Goal: Information Seeking & Learning: Learn about a topic

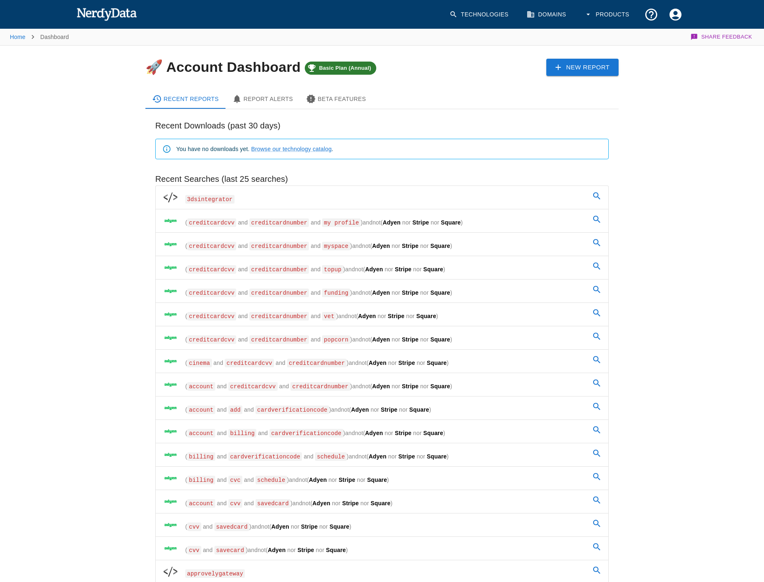
click at [249, 223] on span "creditcardnumber" at bounding box center [279, 222] width 60 height 9
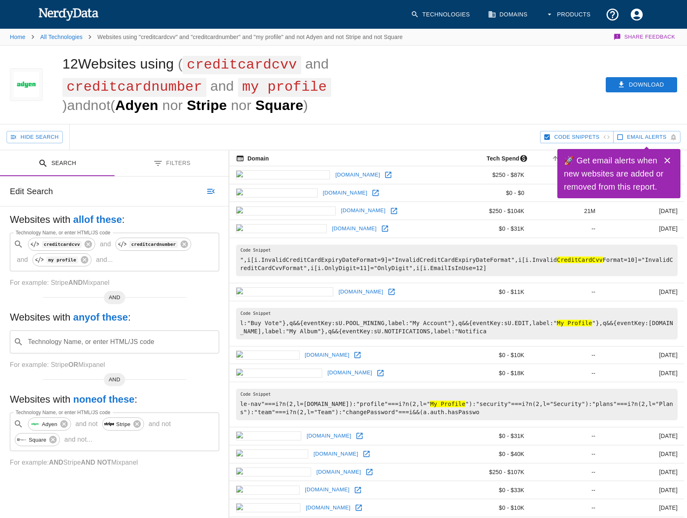
click at [671, 157] on icon "Close" at bounding box center [668, 161] width 10 height 10
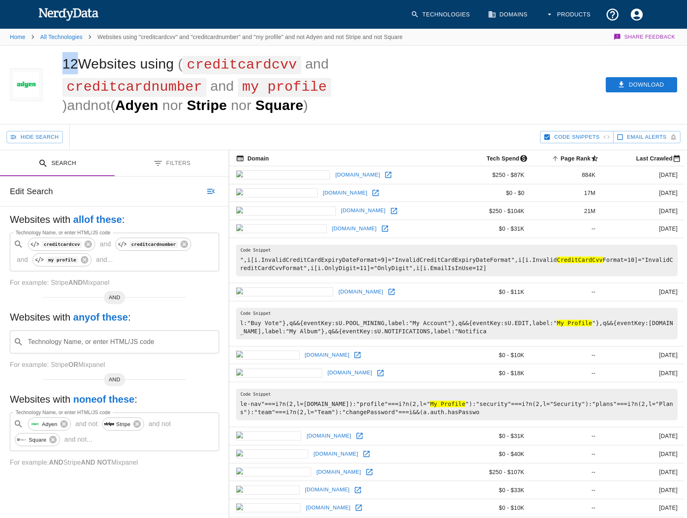
drag, startPoint x: 64, startPoint y: 66, endPoint x: 78, endPoint y: 66, distance: 14.0
click at [78, 66] on h1 "12 Websites using ( creditcardcvv and creditcardnumber and my profile ) and not…" at bounding box center [196, 84] width 269 height 57
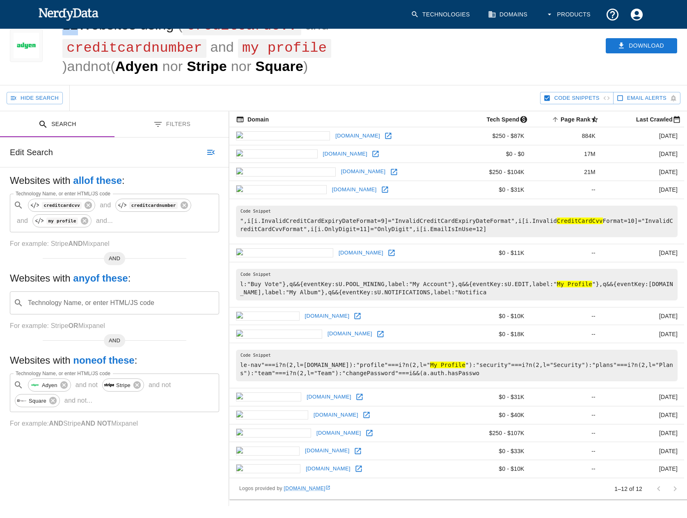
scroll to position [41, 0]
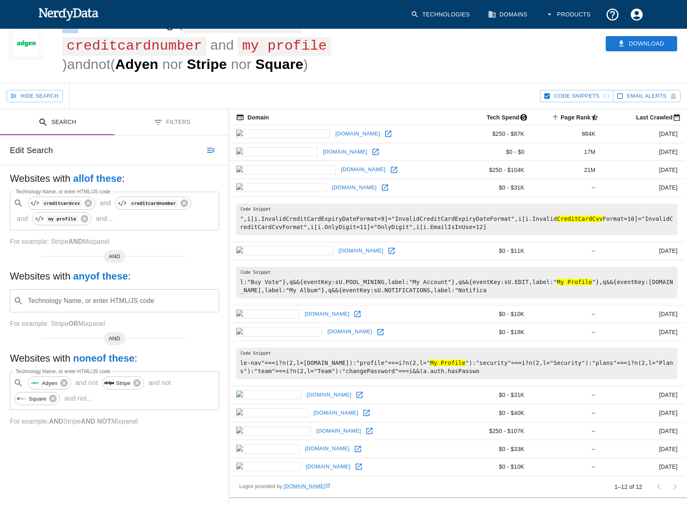
drag, startPoint x: 75, startPoint y: 177, endPoint x: 125, endPoint y: 177, distance: 50.1
click at [125, 177] on h5 "Websites with all of these :" at bounding box center [114, 178] width 209 height 13
click at [55, 206] on code "creditcardcvv" at bounding box center [62, 203] width 40 height 7
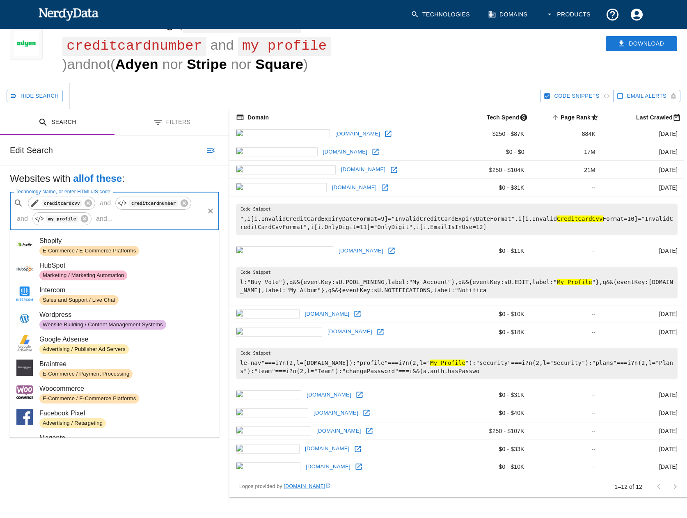
click at [35, 205] on icon at bounding box center [35, 203] width 10 height 10
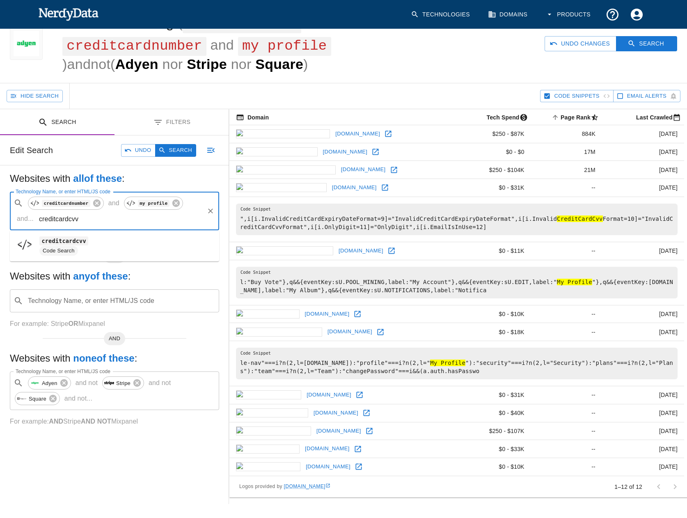
drag, startPoint x: 46, startPoint y: 221, endPoint x: 57, endPoint y: 221, distance: 11.5
click at [57, 221] on input "creditcardcvv" at bounding box center [120, 219] width 166 height 16
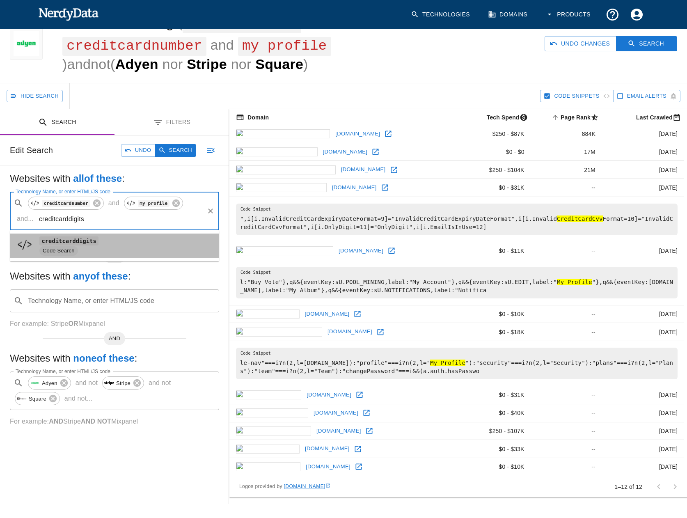
click at [78, 240] on code "creditcarddigits" at bounding box center [68, 241] width 59 height 9
type input "creditcarddigits"
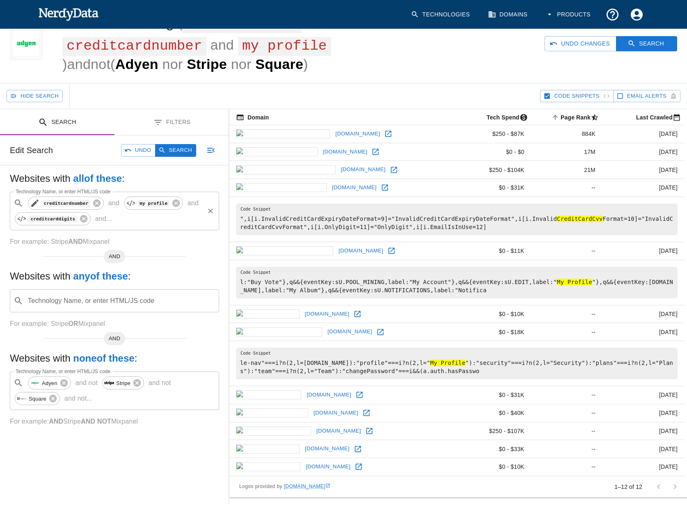
click at [35, 203] on icon at bounding box center [34, 203] width 7 height 7
click at [191, 211] on input "creditcardnumber" at bounding box center [120, 219] width 166 height 16
click at [37, 226] on div at bounding box center [27, 230] width 23 height 19
type input "cvv"
click at [182, 151] on button "Search" at bounding box center [175, 150] width 41 height 13
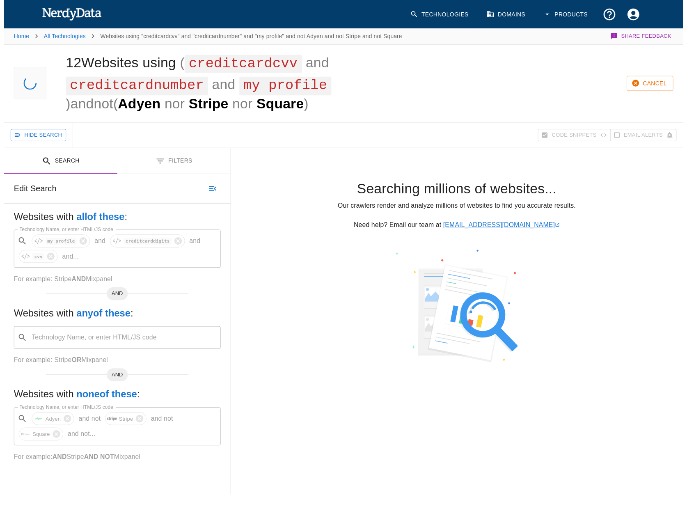
scroll to position [0, 0]
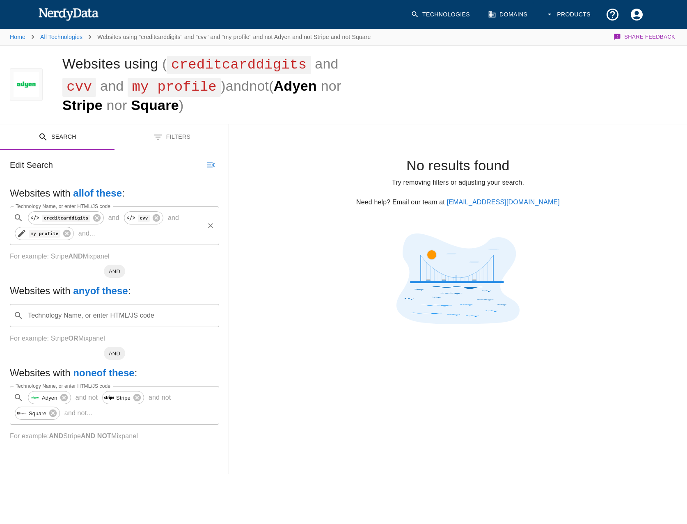
click at [24, 230] on icon at bounding box center [21, 233] width 7 height 7
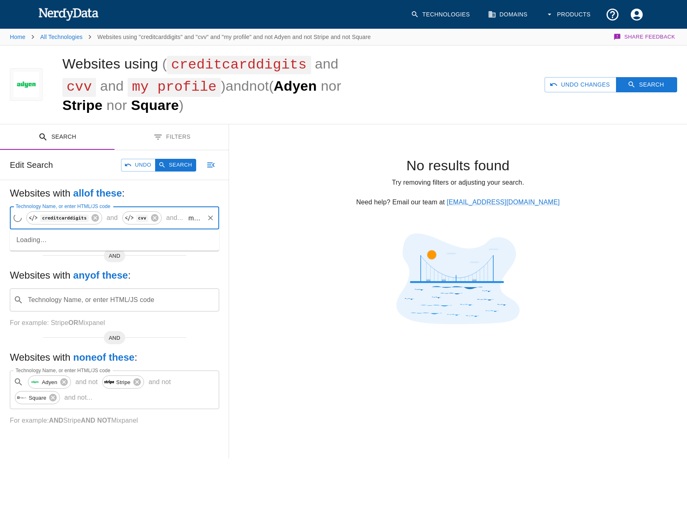
click at [186, 218] on input "my profile" at bounding box center [194, 218] width 17 height 16
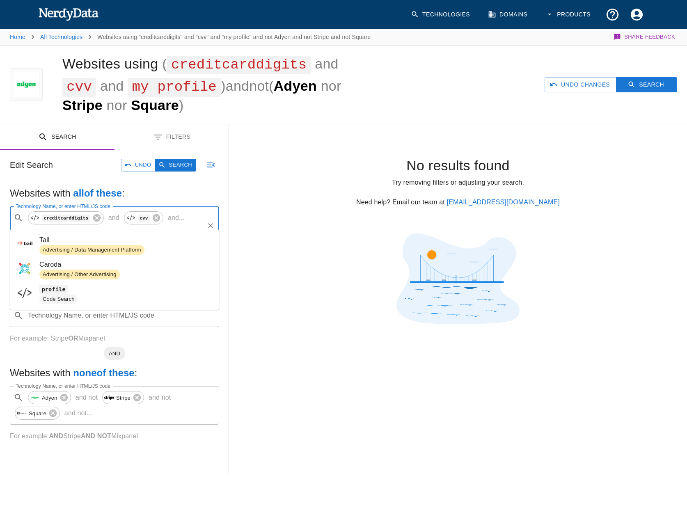
click at [72, 296] on span "Code Search" at bounding box center [58, 300] width 39 height 8
type input "profile"
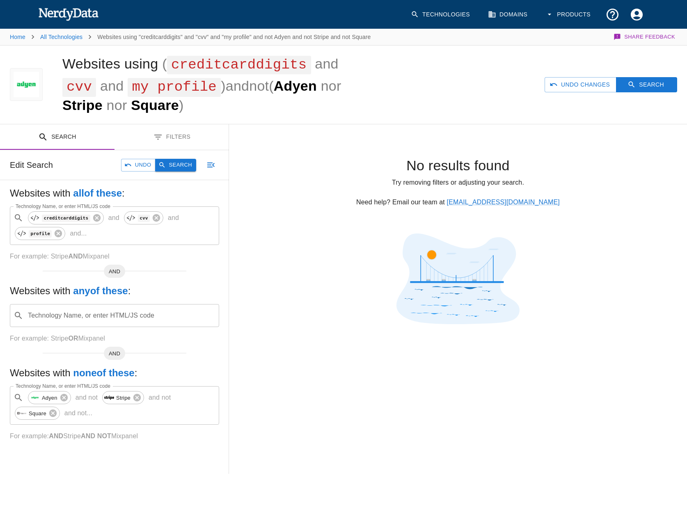
click at [178, 171] on button "Search" at bounding box center [175, 165] width 41 height 13
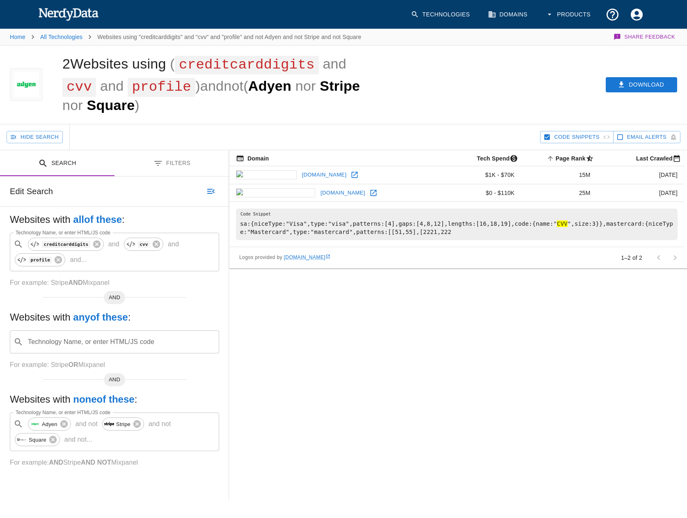
click at [319, 187] on link "ekuralkan.com" at bounding box center [343, 193] width 49 height 13
click at [300, 169] on link "ferzy.com" at bounding box center [324, 175] width 49 height 13
click at [126, 239] on icon at bounding box center [131, 244] width 10 height 10
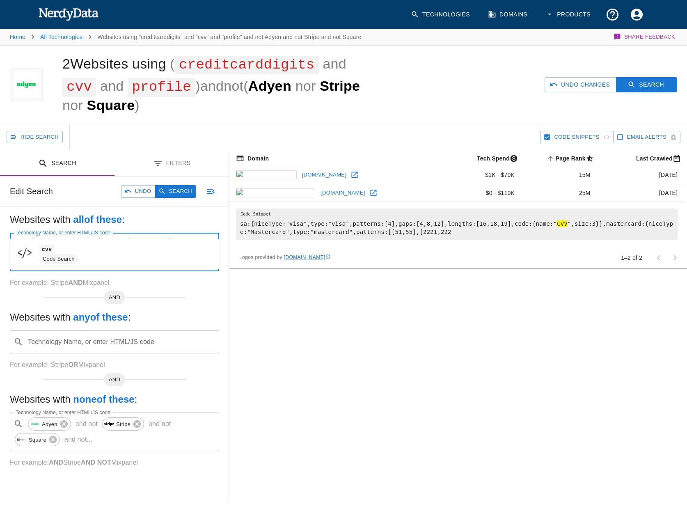
click at [191, 252] on input "cvv" at bounding box center [109, 260] width 190 height 16
click at [52, 254] on div "Code Search" at bounding box center [58, 259] width 39 height 10
type input "cvc"
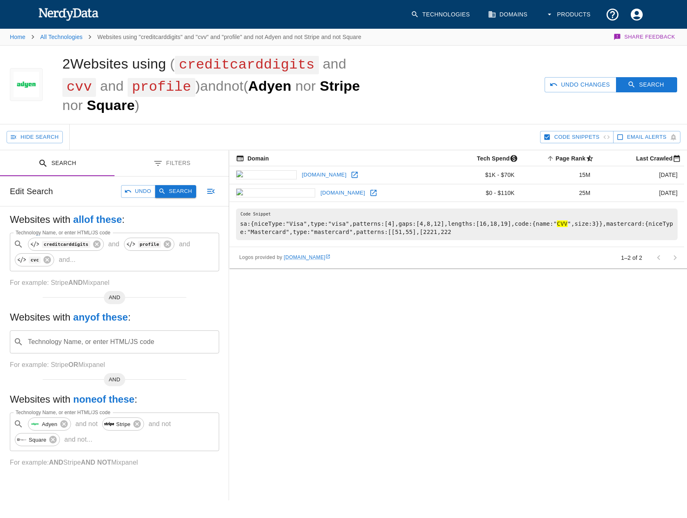
click at [176, 185] on button "Search" at bounding box center [175, 191] width 41 height 13
click at [49, 241] on code "creditcarddigits" at bounding box center [66, 244] width 48 height 7
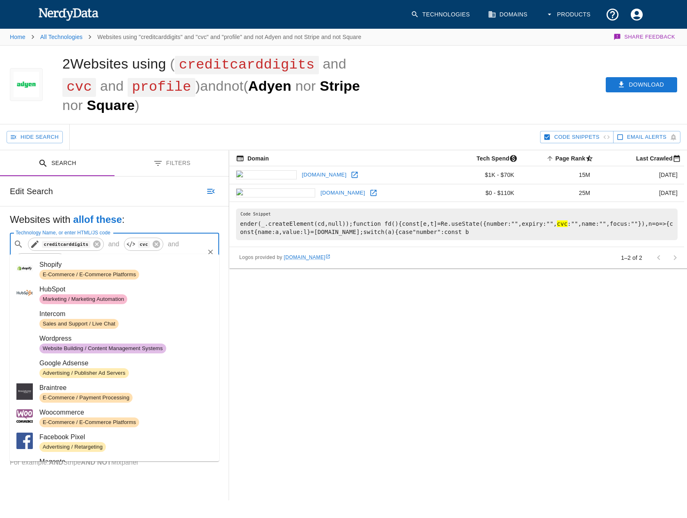
click at [36, 241] on icon at bounding box center [34, 244] width 7 height 7
type input "creditcarddigits"
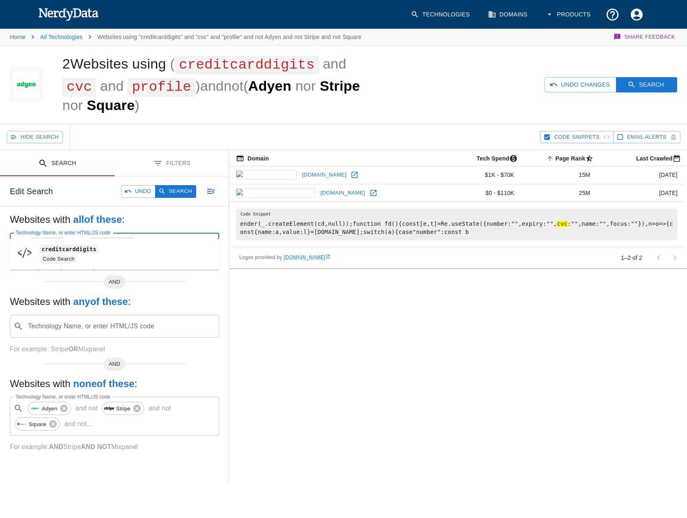
click at [164, 237] on input "creditcarddigits" at bounding box center [183, 245] width 40 height 16
click at [170, 237] on input "creditcarddigits" at bounding box center [183, 245] width 40 height 16
click at [181, 237] on input "creditcarddigits" at bounding box center [183, 245] width 40 height 16
click at [188, 237] on input "creditcarddigits" at bounding box center [183, 245] width 40 height 16
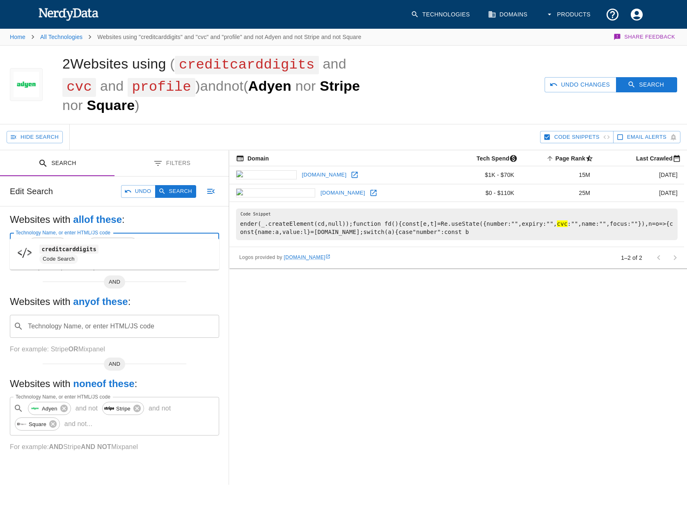
click at [188, 237] on input "creditcarddigits" at bounding box center [183, 245] width 40 height 16
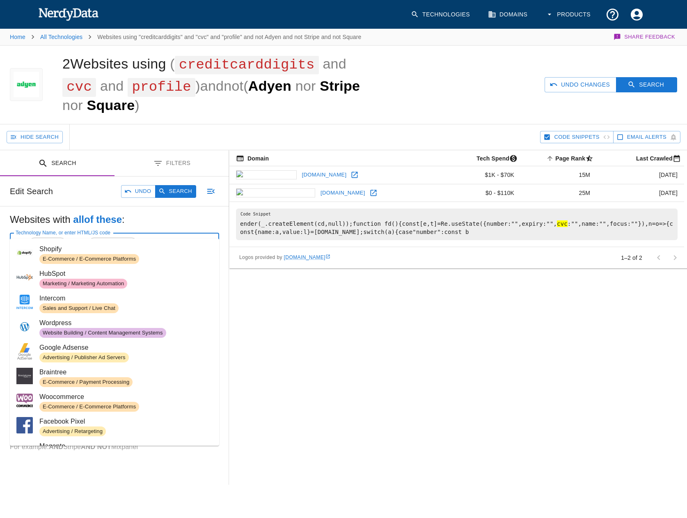
click at [163, 237] on input "Technology Name, or enter HTML/JS code" at bounding box center [183, 245] width 40 height 16
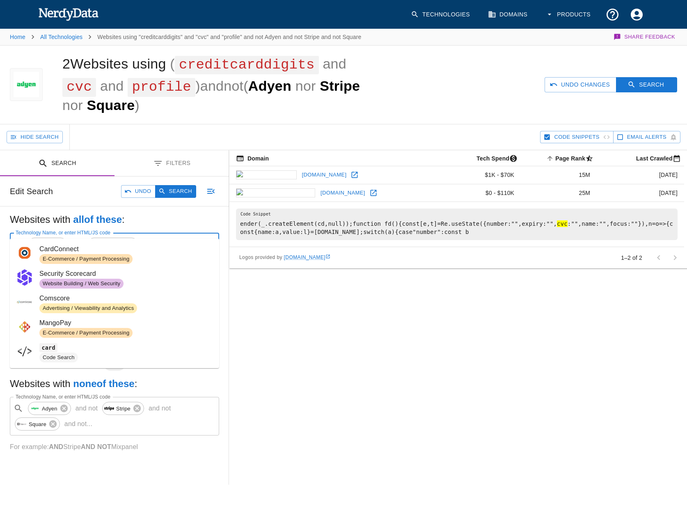
click at [69, 354] on span "Code Search" at bounding box center [58, 358] width 39 height 8
type input "card"
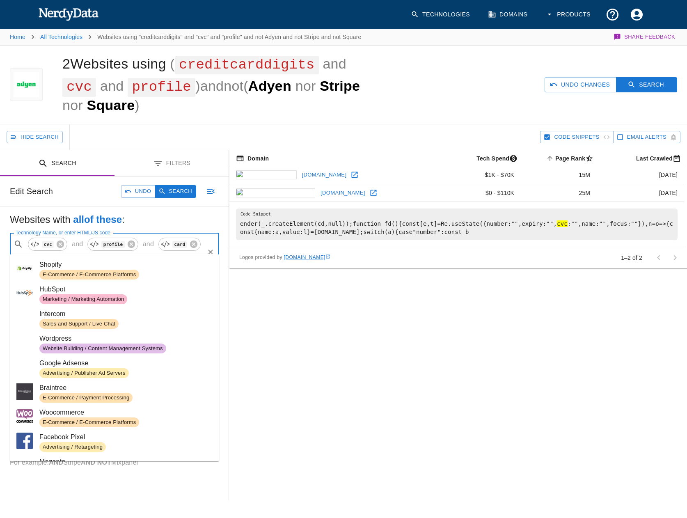
click at [121, 252] on input "Technology Name, or enter HTML/JS code" at bounding box center [120, 260] width 166 height 16
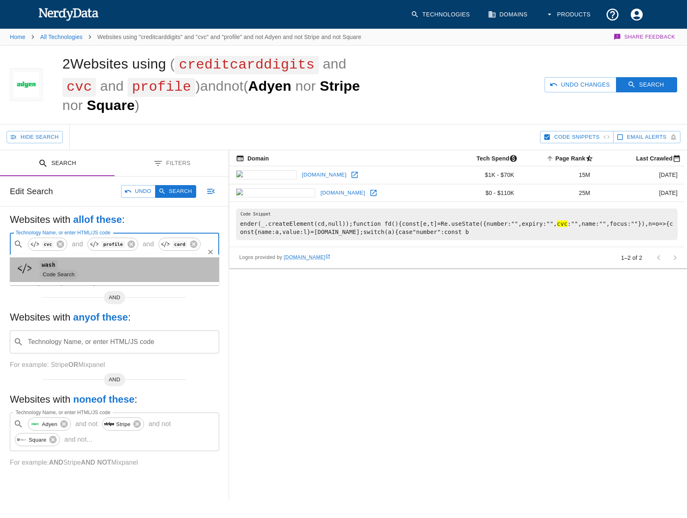
click at [96, 277] on span "Code Search" at bounding box center [125, 275] width 173 height 10
type input "wash"
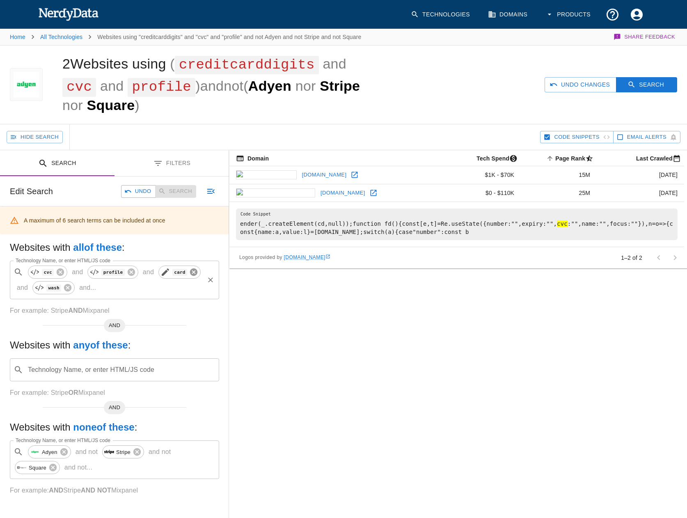
click at [190, 269] on icon at bounding box center [193, 272] width 7 height 7
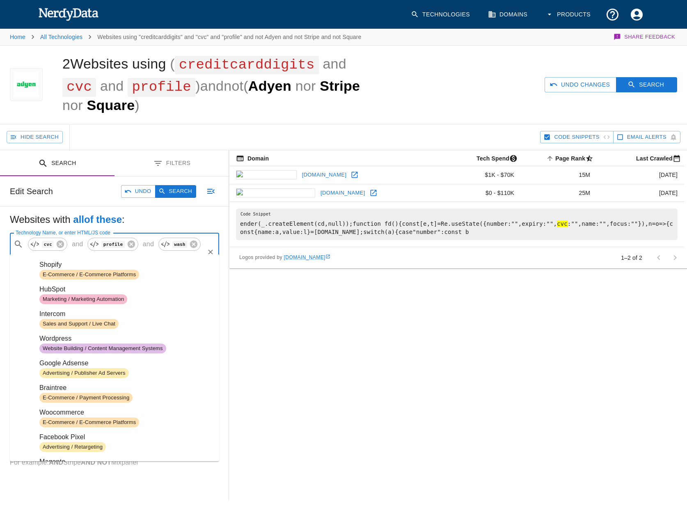
click at [97, 252] on input "Technology Name, or enter HTML/JS code" at bounding box center [120, 260] width 166 height 16
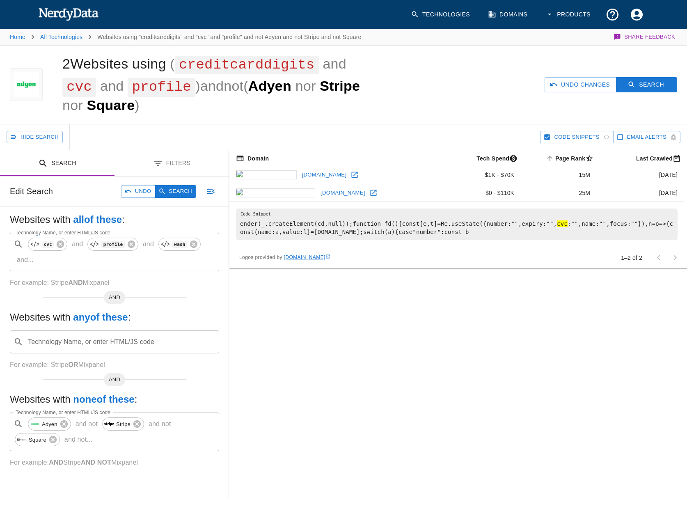
click at [266, 278] on div "Domain Tech Spend Page Rank sorted ascending Last Crawled ferzy.com $1K - $70K …" at bounding box center [458, 325] width 458 height 350
click at [176, 185] on button "Search" at bounding box center [175, 191] width 41 height 13
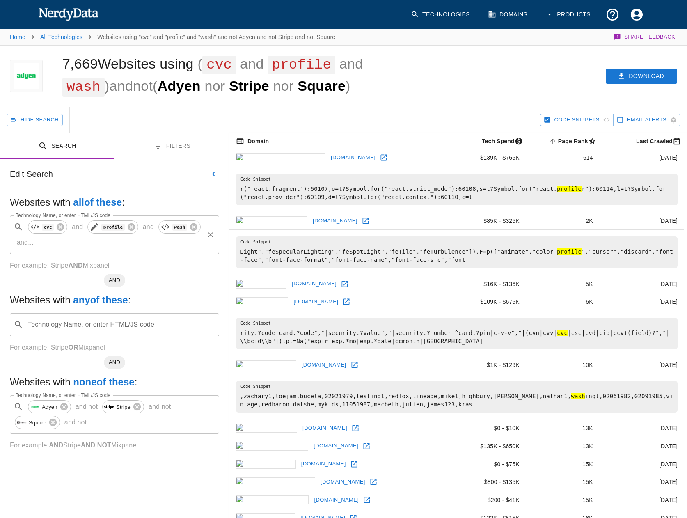
click at [104, 229] on code "profile" at bounding box center [112, 227] width 23 height 7
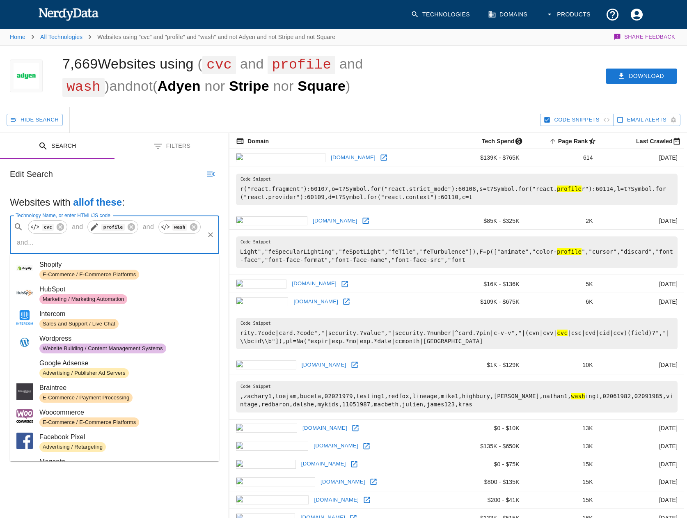
click at [96, 229] on icon at bounding box center [95, 227] width 10 height 10
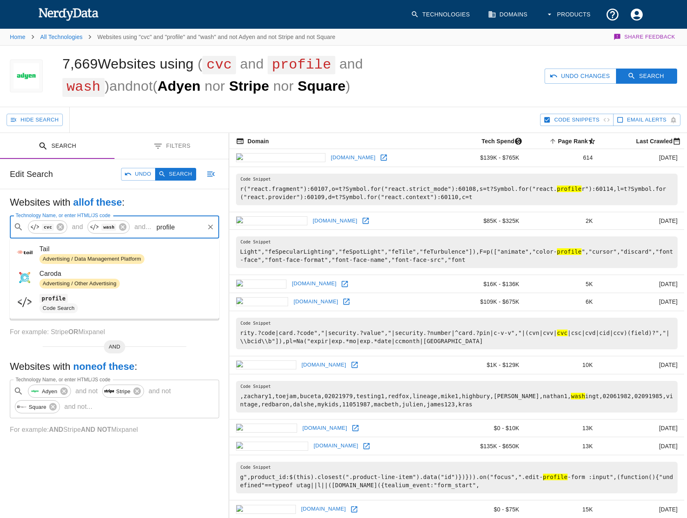
click at [162, 230] on input "profile" at bounding box center [178, 227] width 49 height 16
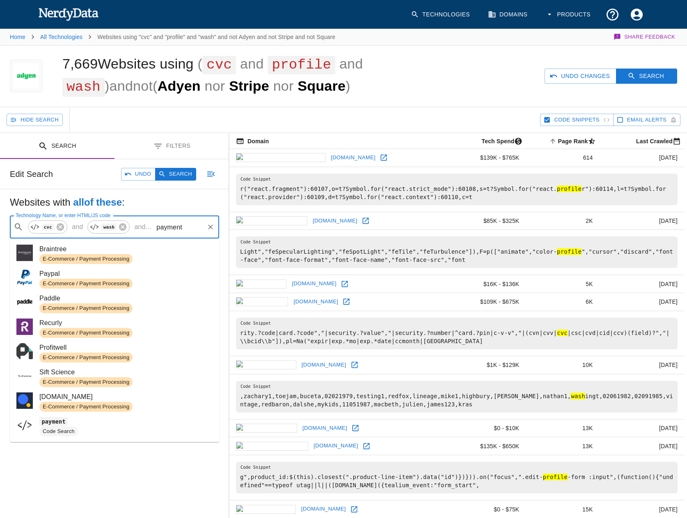
click at [57, 424] on code "payment" at bounding box center [53, 421] width 28 height 9
type input "payment"
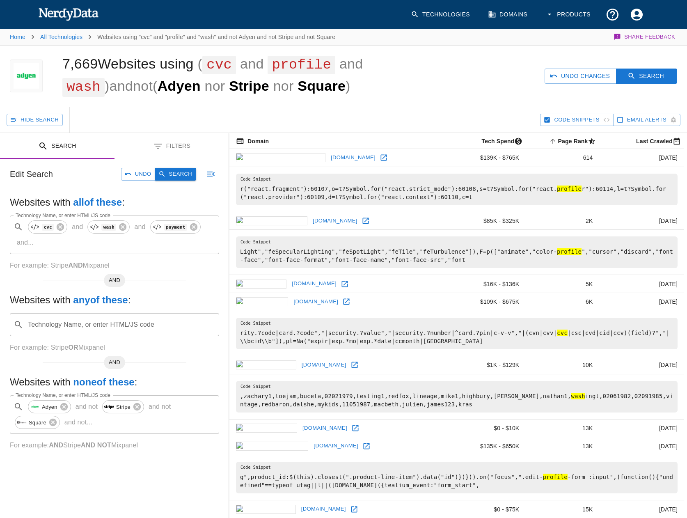
click at [173, 176] on button "Search" at bounding box center [175, 174] width 41 height 13
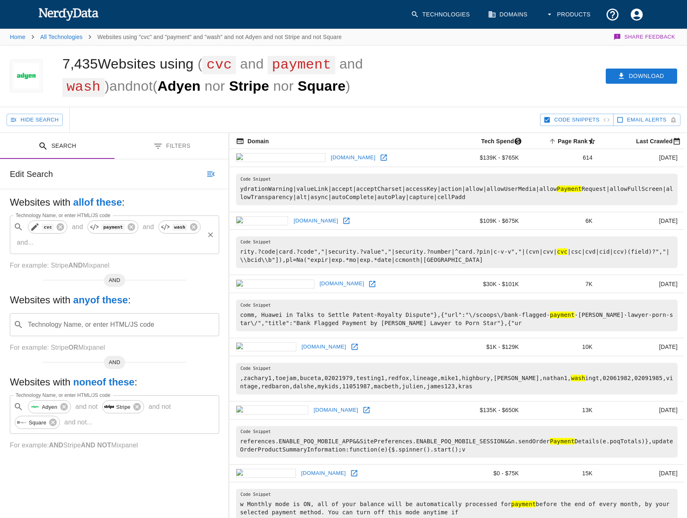
click at [38, 228] on icon at bounding box center [35, 227] width 10 height 10
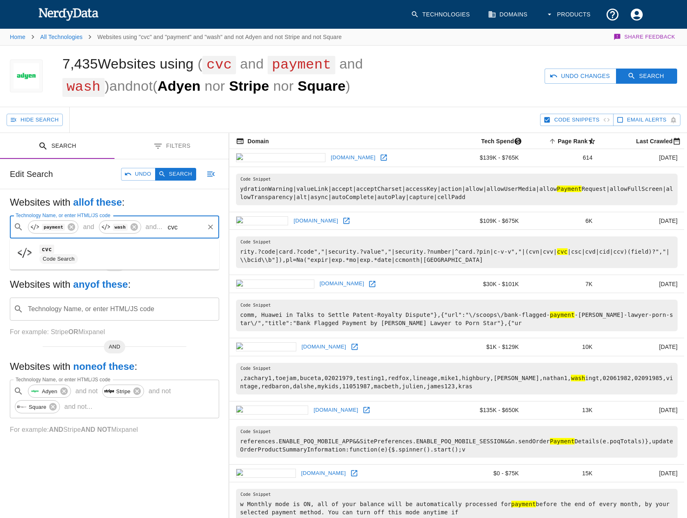
click at [170, 228] on input "cvc" at bounding box center [184, 227] width 37 height 16
click at [86, 246] on span "cvv" at bounding box center [125, 249] width 173 height 10
type input "cvv"
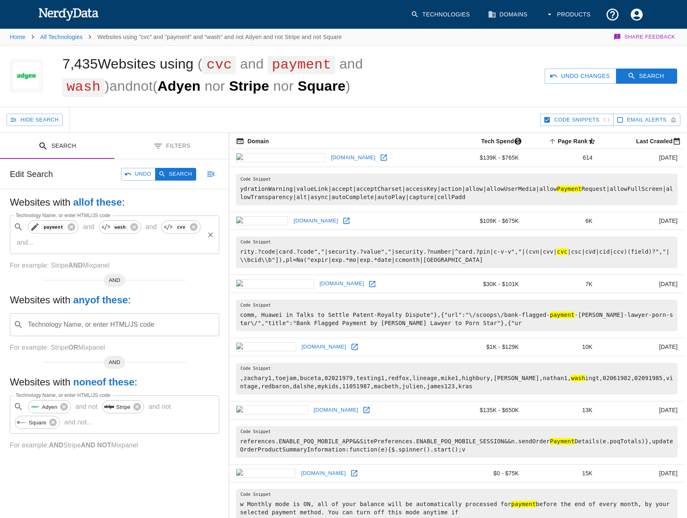
click at [38, 226] on icon at bounding box center [35, 227] width 10 height 10
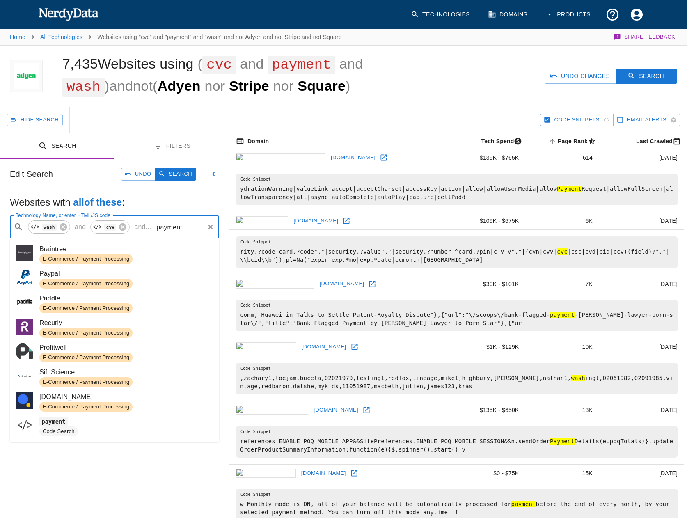
click at [170, 228] on input "payment" at bounding box center [178, 227] width 49 height 16
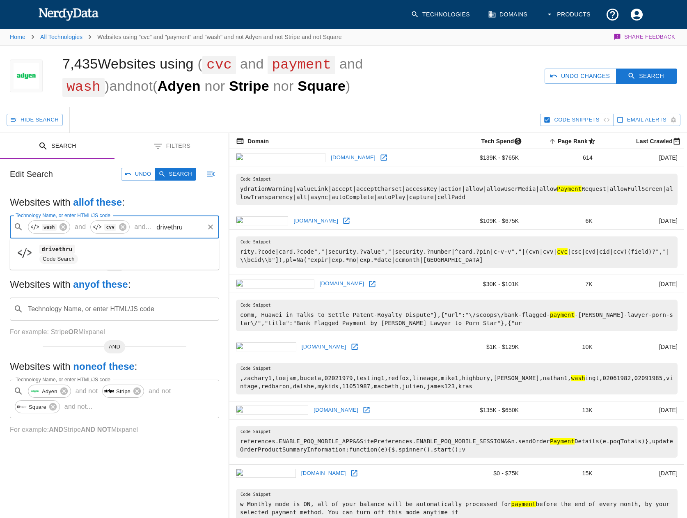
click at [97, 253] on span "drivethru" at bounding box center [125, 249] width 173 height 10
type input "drivethru"
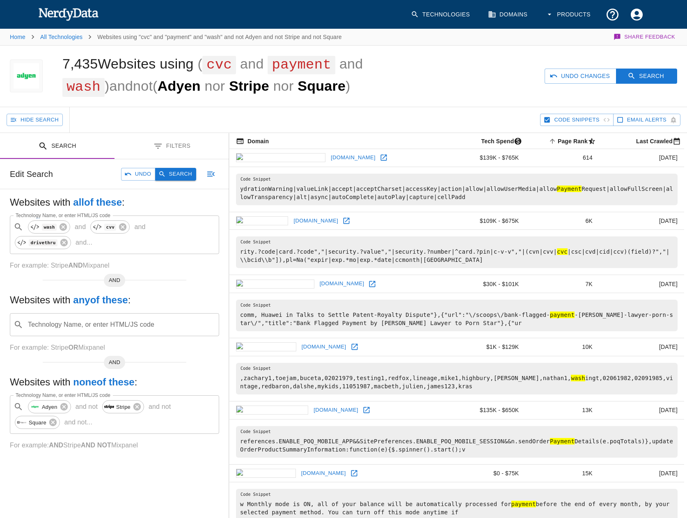
click at [177, 170] on button "Search" at bounding box center [175, 174] width 41 height 13
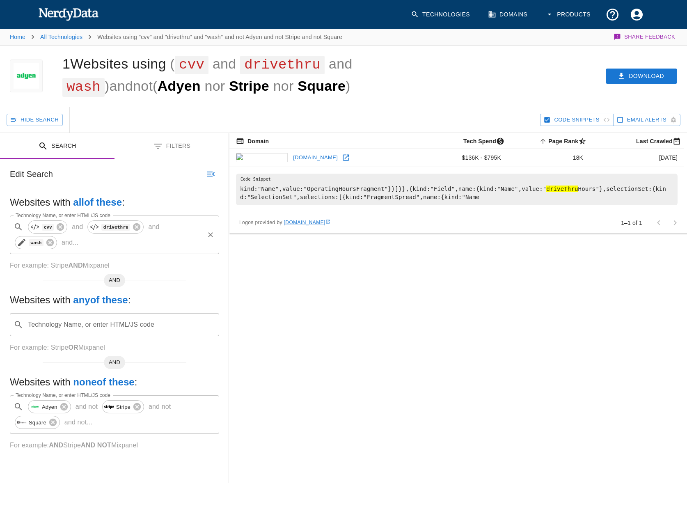
click at [25, 239] on icon at bounding box center [21, 242] width 7 height 7
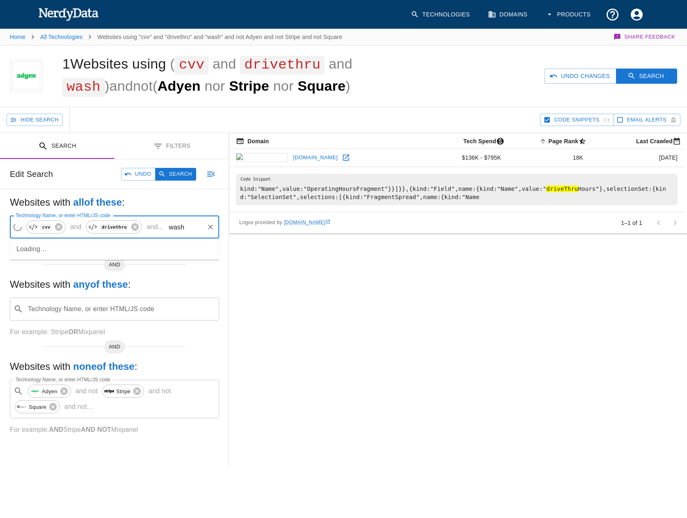
click at [167, 228] on input "wash" at bounding box center [185, 227] width 37 height 16
click at [168, 228] on input "wash" at bounding box center [185, 227] width 35 height 16
click at [95, 227] on icon at bounding box center [95, 227] width 10 height 10
type input "d"
click at [98, 228] on input "Technology Name, or enter HTML/JS code" at bounding box center [147, 227] width 111 height 16
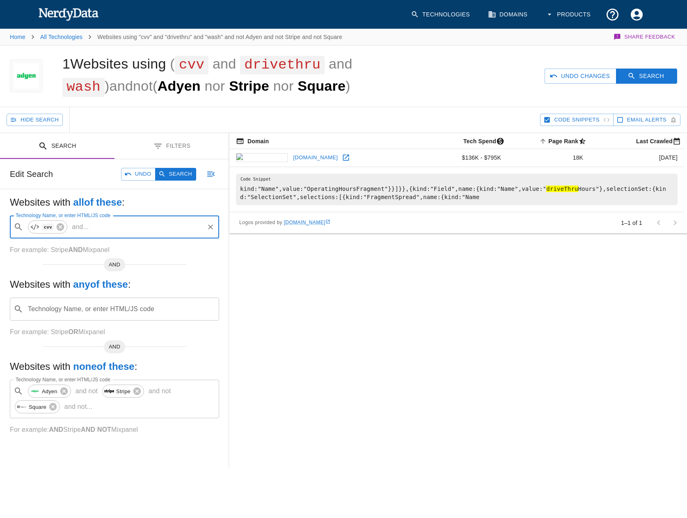
click at [97, 228] on input "Technology Name, or enter HTML/JS code" at bounding box center [147, 227] width 111 height 16
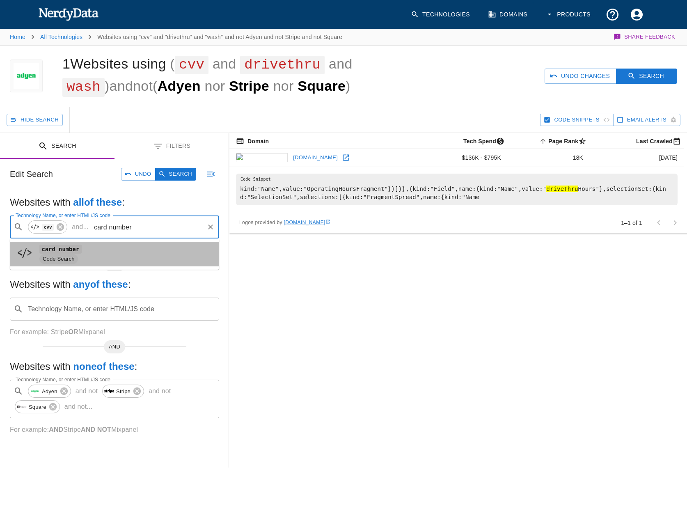
click at [77, 255] on span "Code Search" at bounding box center [125, 259] width 173 height 10
type input "card number"
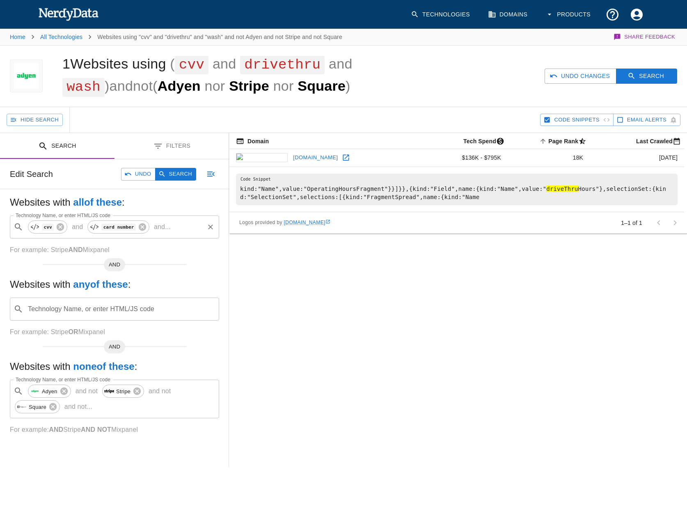
click at [154, 230] on p "and ..." at bounding box center [162, 227] width 23 height 10
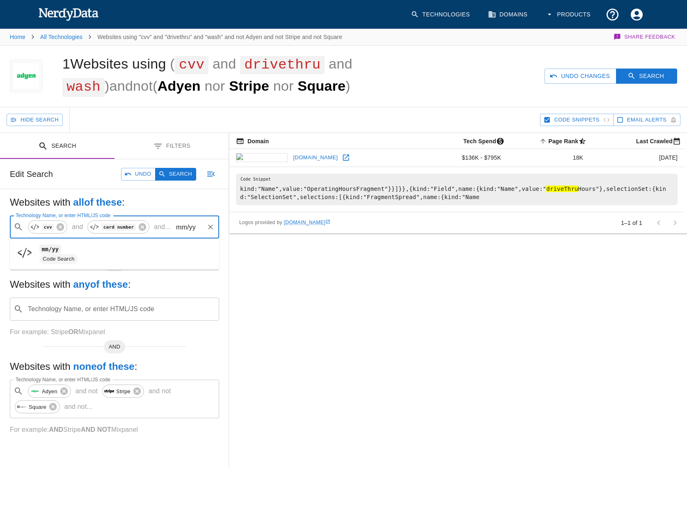
drag, startPoint x: 176, startPoint y: 230, endPoint x: 197, endPoint y: 230, distance: 20.5
click at [197, 230] on input "mm/yy" at bounding box center [188, 227] width 29 height 16
click at [49, 245] on code "month" at bounding box center [50, 249] width 22 height 9
type input "month"
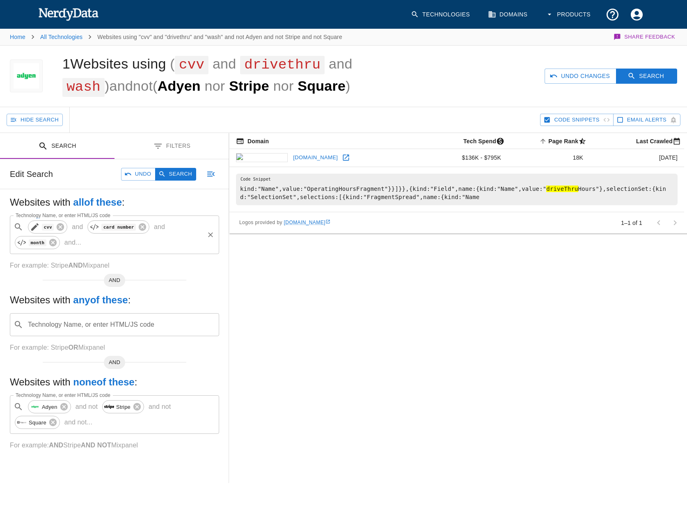
click at [36, 230] on icon at bounding box center [35, 227] width 10 height 10
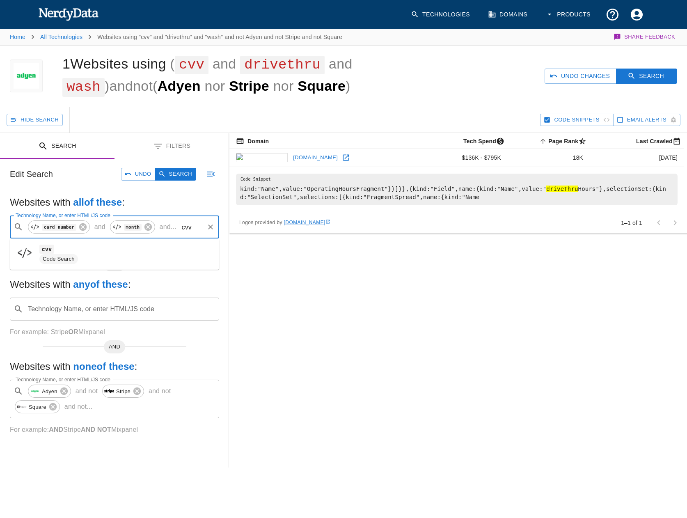
click at [186, 228] on input "cvv" at bounding box center [191, 227] width 23 height 16
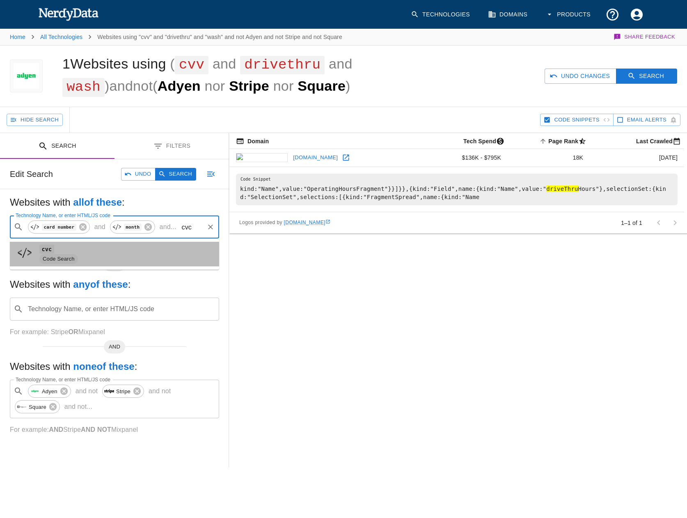
click at [107, 251] on span "cvc" at bounding box center [125, 249] width 173 height 10
type input "cvc"
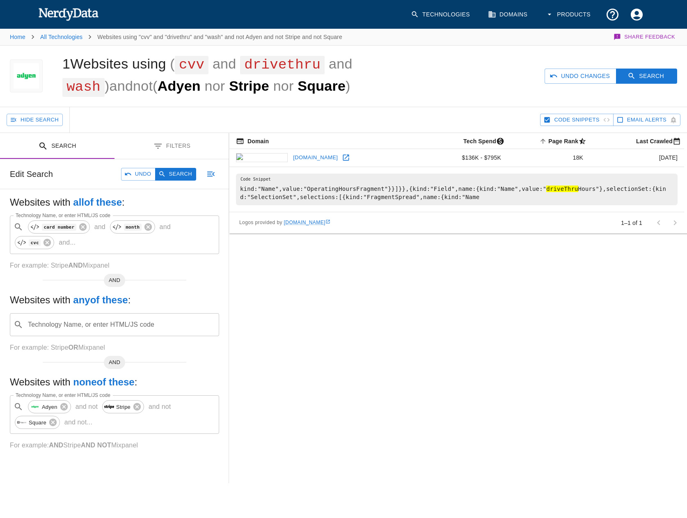
click at [181, 181] on div "Edit Search Undo Search" at bounding box center [114, 174] width 229 height 30
click at [181, 178] on button "Search" at bounding box center [175, 174] width 41 height 13
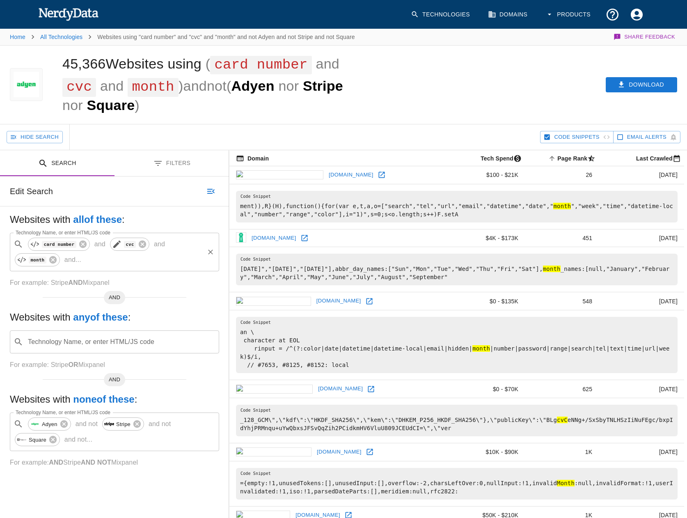
click at [124, 246] on code "cvc" at bounding box center [130, 244] width 12 height 7
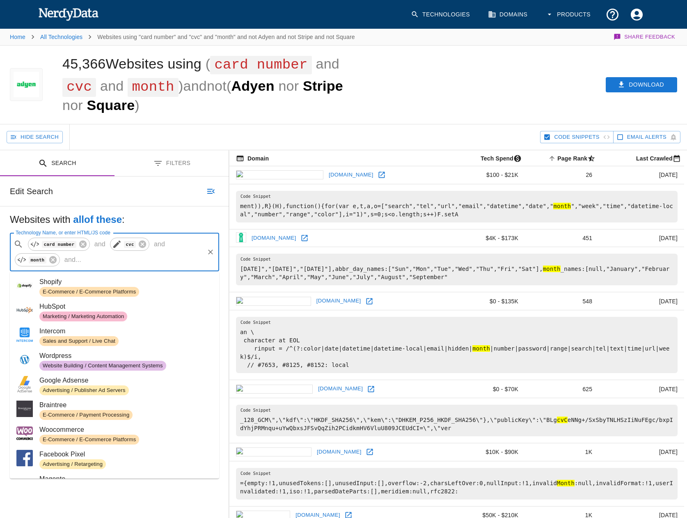
click at [114, 247] on icon at bounding box center [117, 244] width 10 height 10
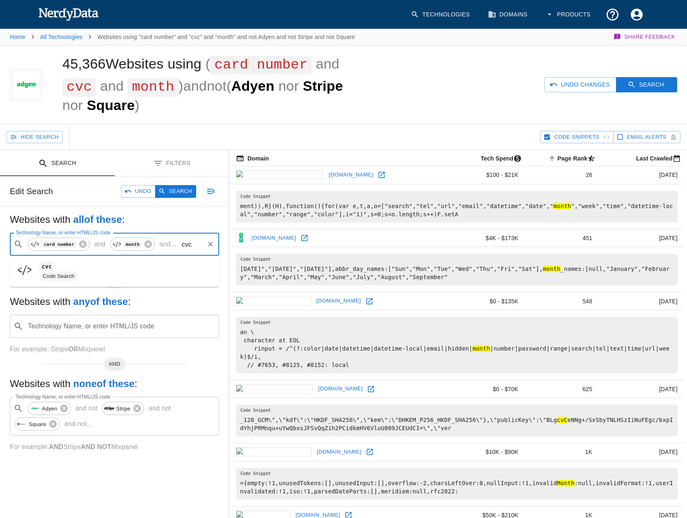
click at [182, 246] on input "cvc" at bounding box center [191, 245] width 23 height 16
click at [186, 245] on input "cvc" at bounding box center [191, 245] width 23 height 16
click at [95, 268] on span "cvc2" at bounding box center [125, 267] width 173 height 10
type input "cvc2"
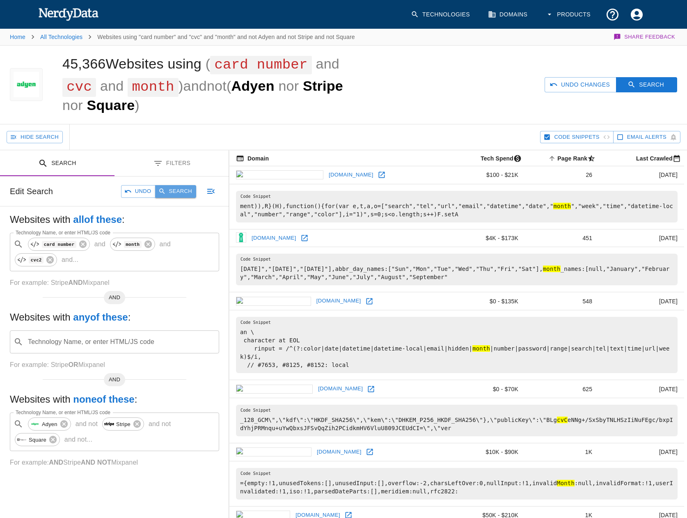
click at [190, 195] on button "Search" at bounding box center [175, 191] width 41 height 13
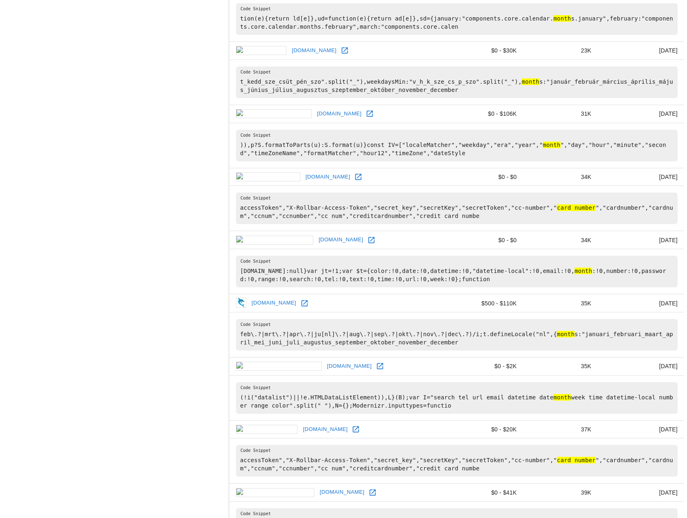
scroll to position [1259, 0]
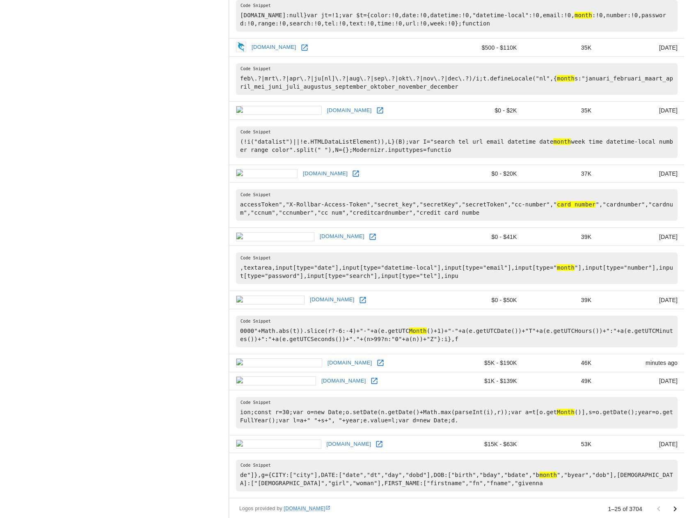
click at [671, 504] on icon "Go to next page" at bounding box center [676, 509] width 10 height 10
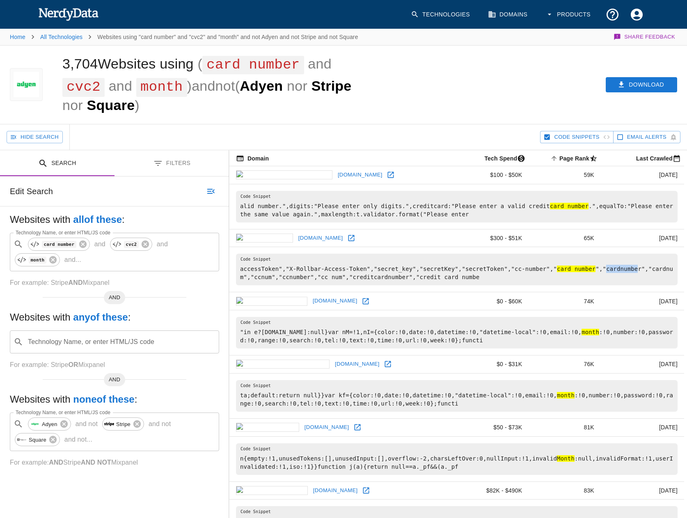
drag, startPoint x: 506, startPoint y: 271, endPoint x: 532, endPoint y: 271, distance: 26.3
click at [532, 271] on pre "accessToken","X-Rollbar-Access-Token","secret_key","secretKey","secretToken","c…" at bounding box center [457, 270] width 442 height 32
click at [362, 228] on td "alid number.",digits:"Please enter only digits.",creditcard:"Please enter a val…" at bounding box center [457, 206] width 455 height 45
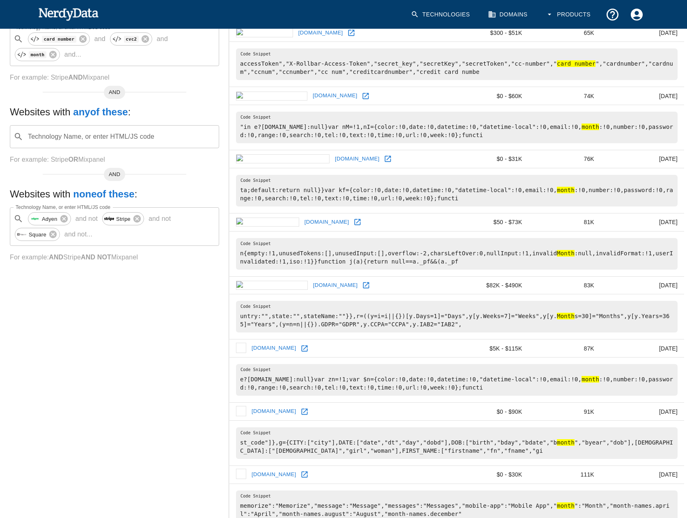
scroll to position [246, 0]
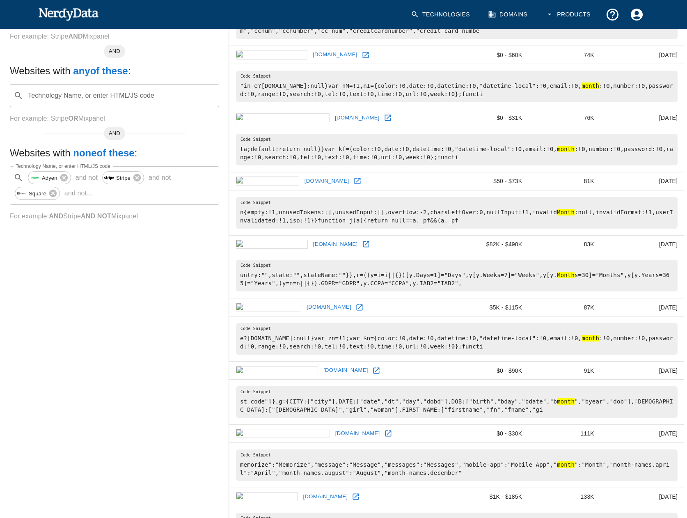
click at [311, 238] on link "dinnerly.com" at bounding box center [335, 244] width 49 height 13
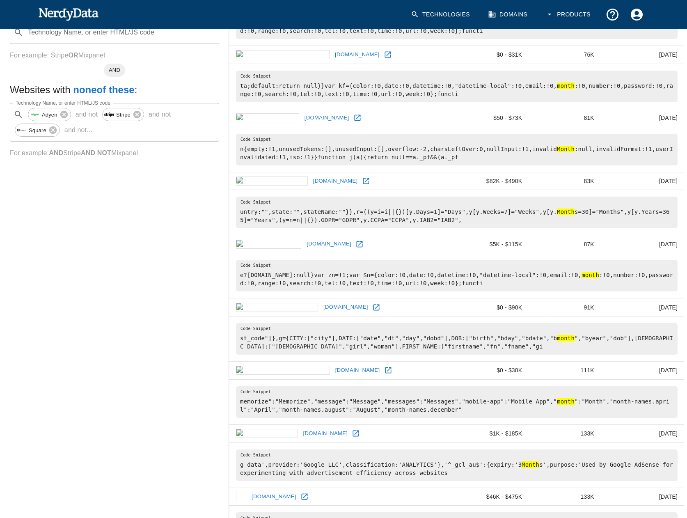
scroll to position [329, 0]
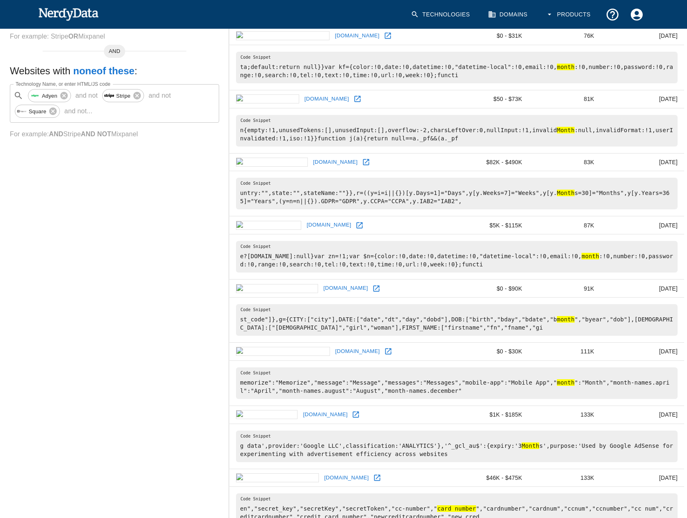
click at [322, 285] on link "trainheroic.com" at bounding box center [346, 288] width 49 height 13
click at [333, 345] on link "quranacademy.org" at bounding box center [357, 351] width 49 height 13
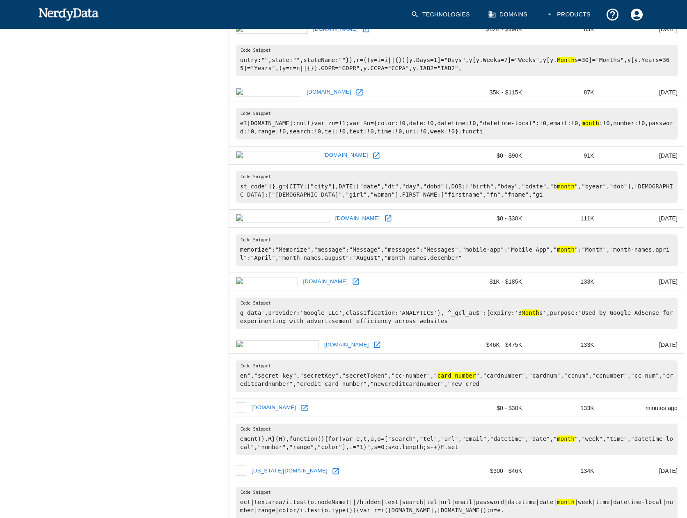
scroll to position [493, 0]
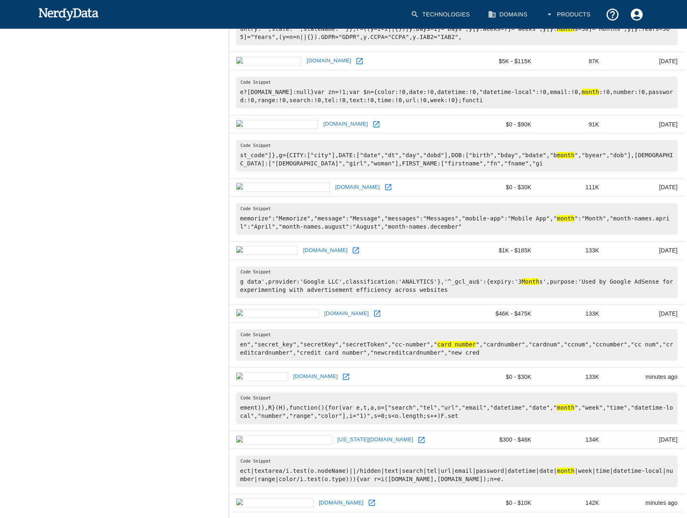
click at [301, 244] on link "coinlist.co" at bounding box center [325, 250] width 49 height 13
click at [322, 308] on link "spareroom.com" at bounding box center [346, 314] width 49 height 13
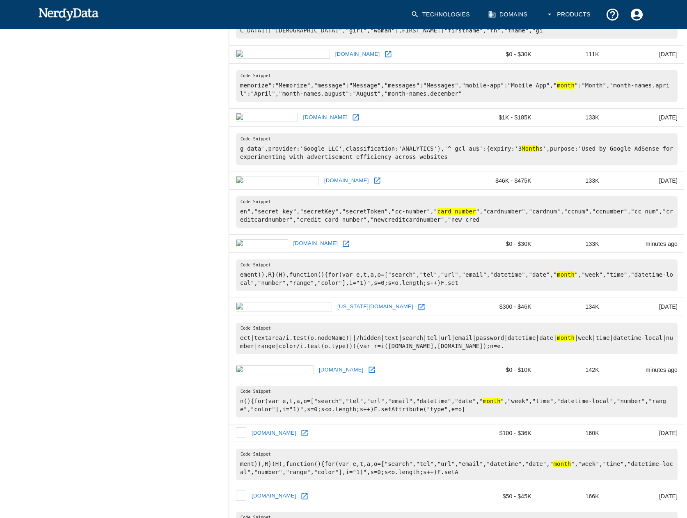
scroll to position [657, 0]
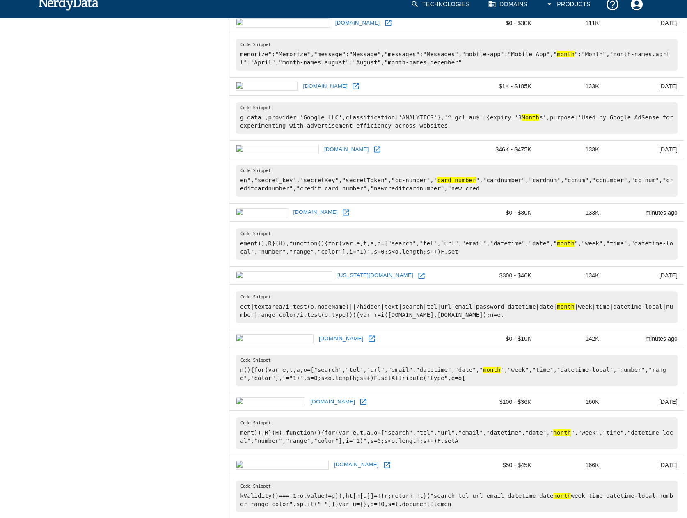
click at [292, 206] on link "tql.com" at bounding box center [316, 212] width 49 height 13
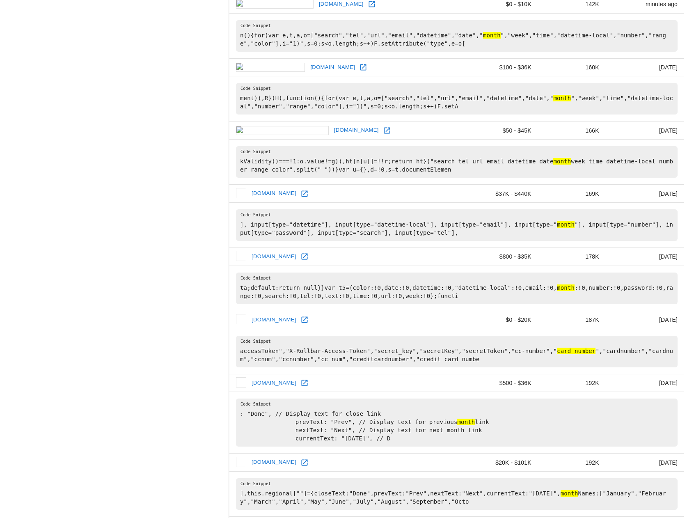
scroll to position [1027, 0]
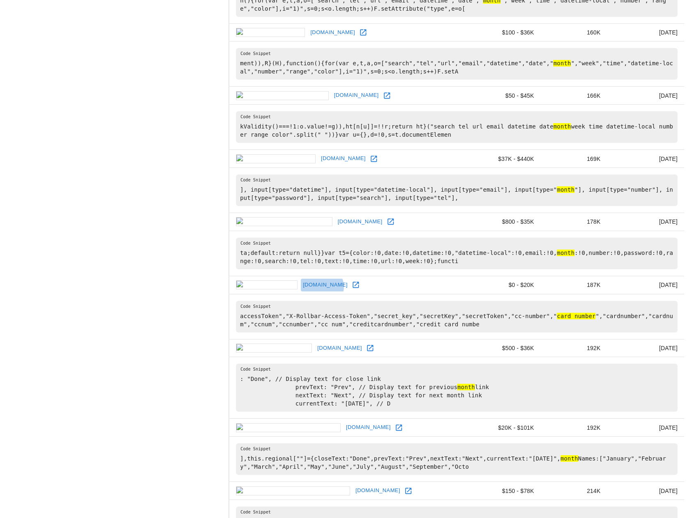
click at [301, 279] on link "wisio.com" at bounding box center [325, 285] width 49 height 13
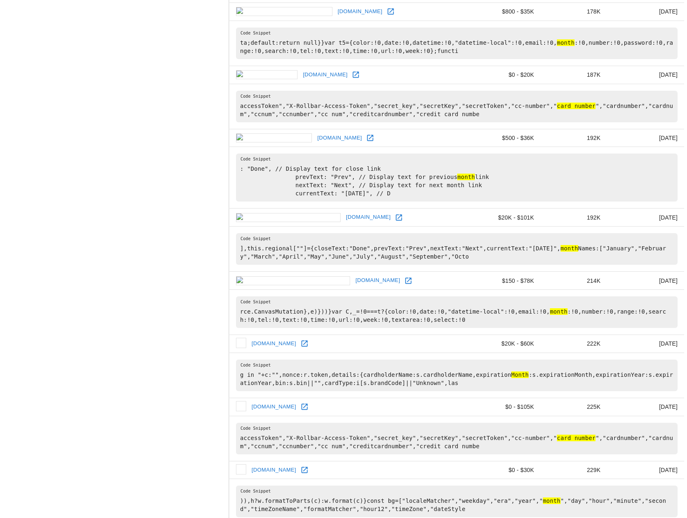
scroll to position [1255, 0]
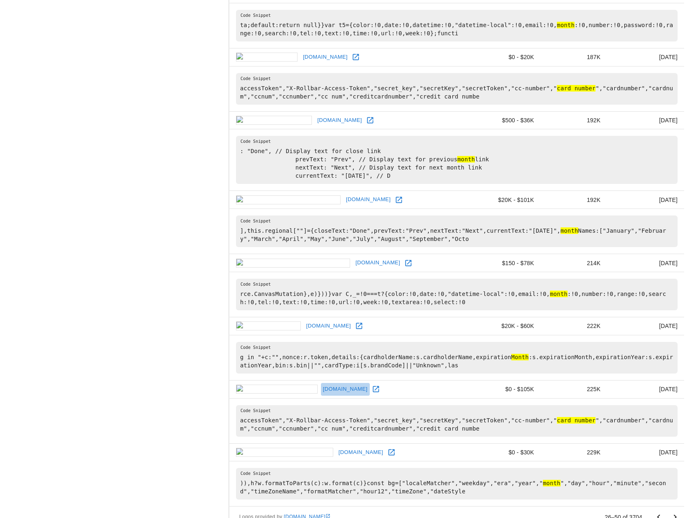
click at [321, 383] on link "inkandfeet.com" at bounding box center [345, 389] width 49 height 13
click at [674, 513] on icon "Go to next page" at bounding box center [676, 518] width 10 height 10
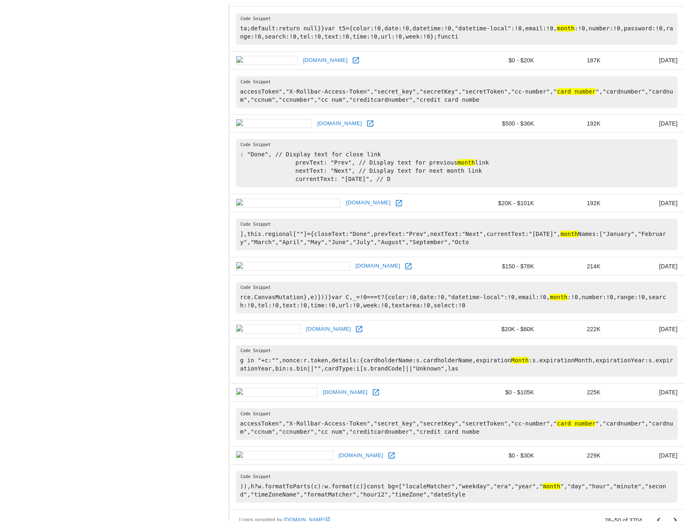
scroll to position [0, 0]
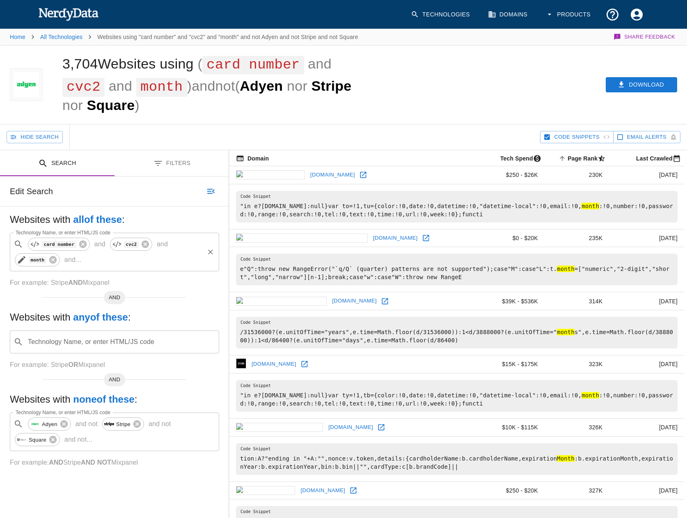
click at [23, 260] on icon at bounding box center [21, 259] width 7 height 7
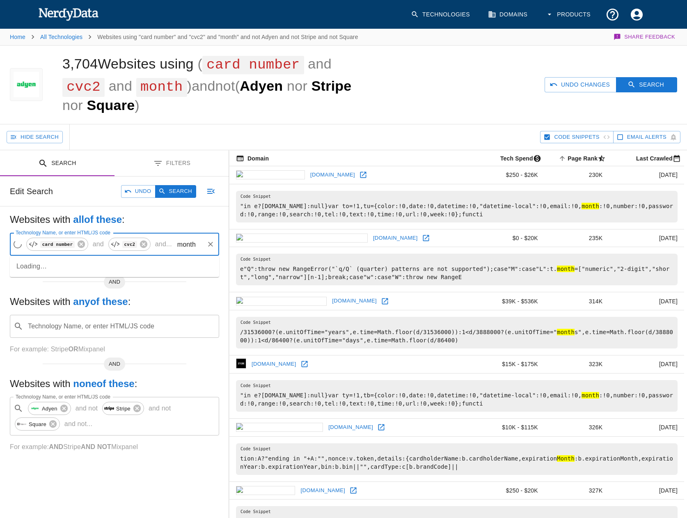
click at [178, 246] on input "month" at bounding box center [189, 245] width 28 height 16
click at [178, 246] on input "month" at bounding box center [190, 245] width 26 height 16
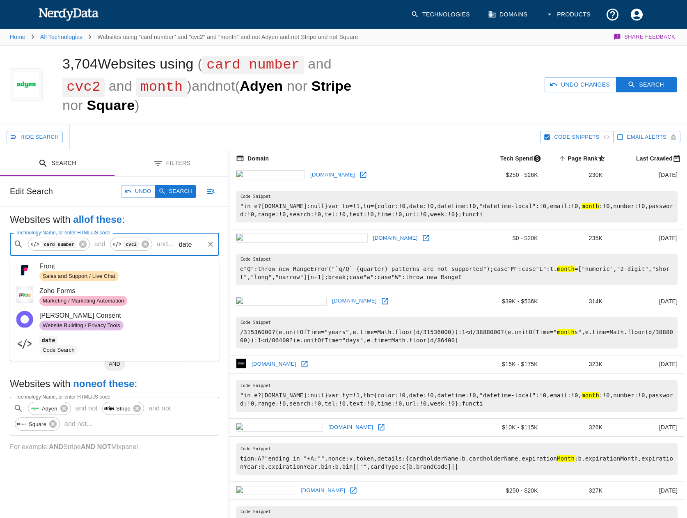
click at [177, 243] on input "date" at bounding box center [190, 245] width 26 height 16
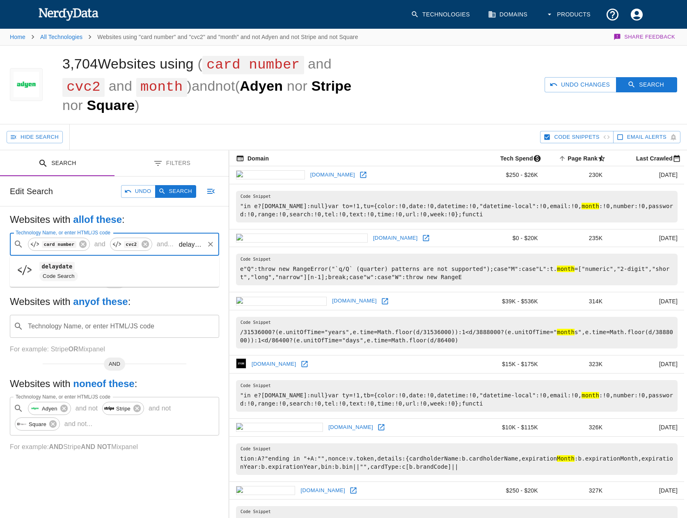
click at [81, 265] on span "delaydate" at bounding box center [125, 267] width 173 height 10
type input "delaydate"
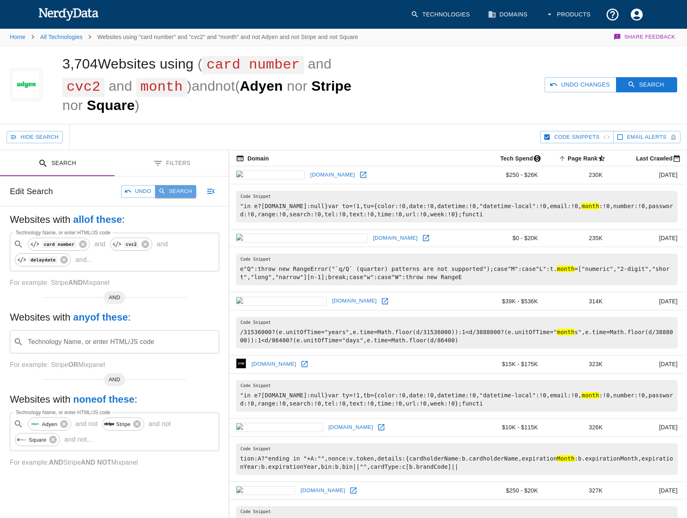
click at [169, 196] on button "Search" at bounding box center [175, 191] width 41 height 13
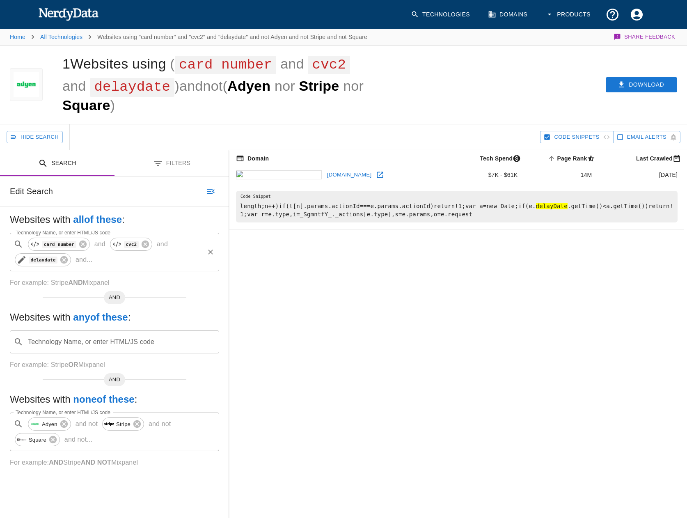
click at [21, 262] on icon at bounding box center [21, 259] width 7 height 7
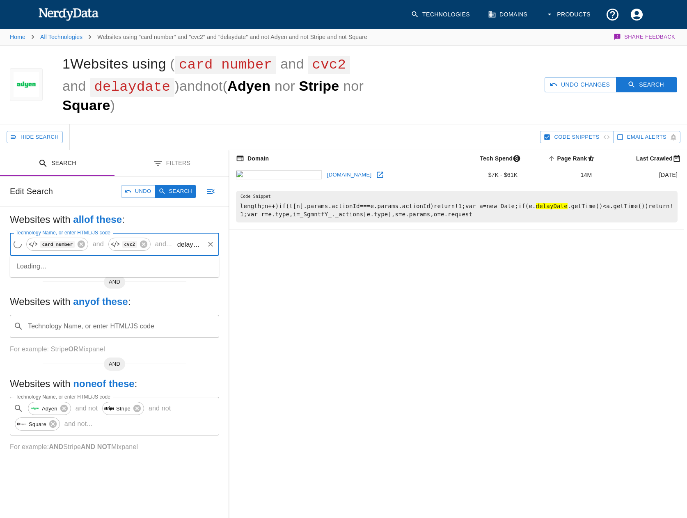
click at [180, 246] on input "delaydate" at bounding box center [189, 245] width 28 height 16
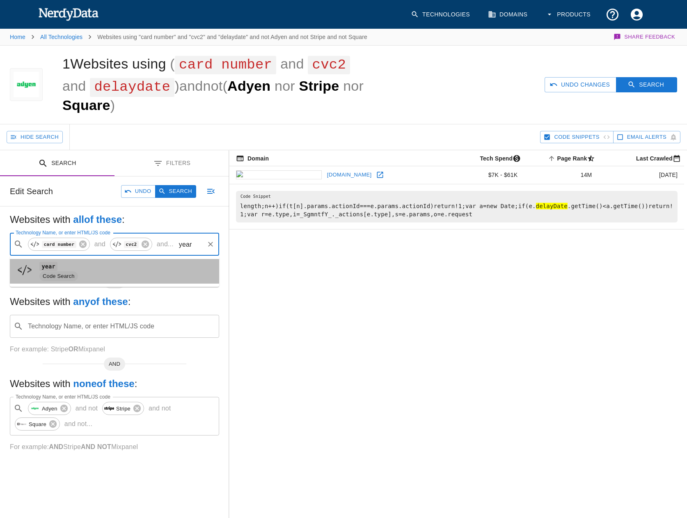
click at [70, 273] on span "Code Search" at bounding box center [58, 277] width 39 height 8
type input "year"
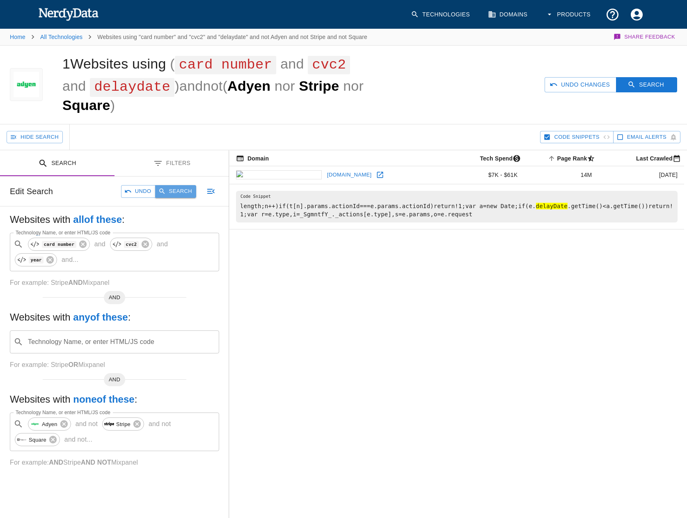
click at [175, 194] on button "Search" at bounding box center [175, 191] width 41 height 13
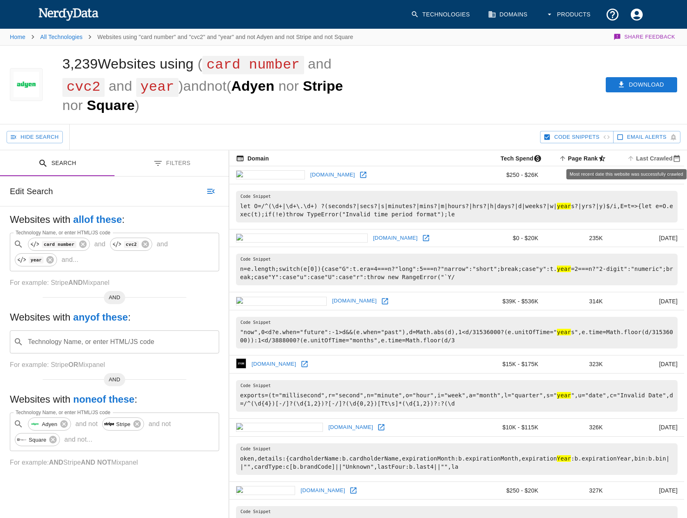
click at [669, 160] on span "Last Crawled" at bounding box center [655, 159] width 59 height 10
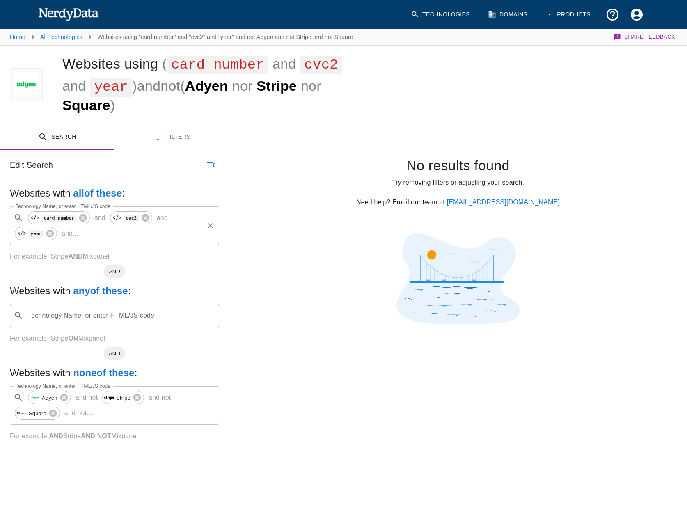
click at [100, 225] on div "​ card number and cvc2 and year and ... Technology Name, or enter HTML/JS code" at bounding box center [114, 226] width 209 height 39
click at [104, 226] on input "Technology Name, or enter HTML/JS code" at bounding box center [143, 234] width 122 height 16
click at [309, 193] on div "No results found Try removing filters or adjusting your search. Need help? Emai…" at bounding box center [458, 182] width 458 height 76
click at [172, 124] on button "Filters" at bounding box center [172, 137] width 115 height 26
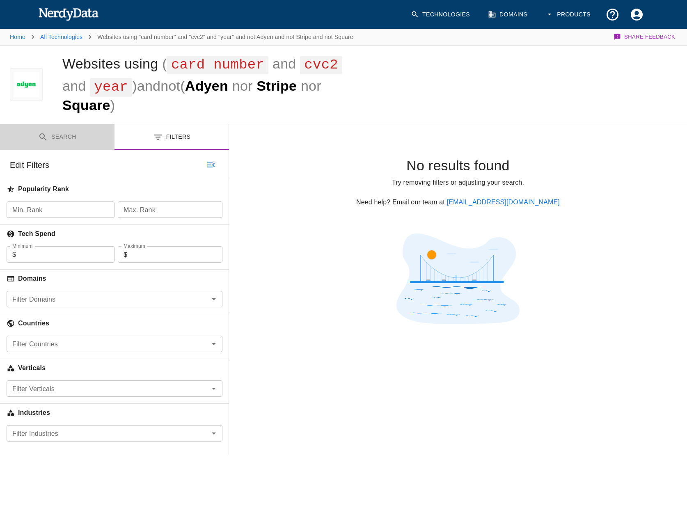
click at [92, 124] on button "Search" at bounding box center [57, 137] width 115 height 26
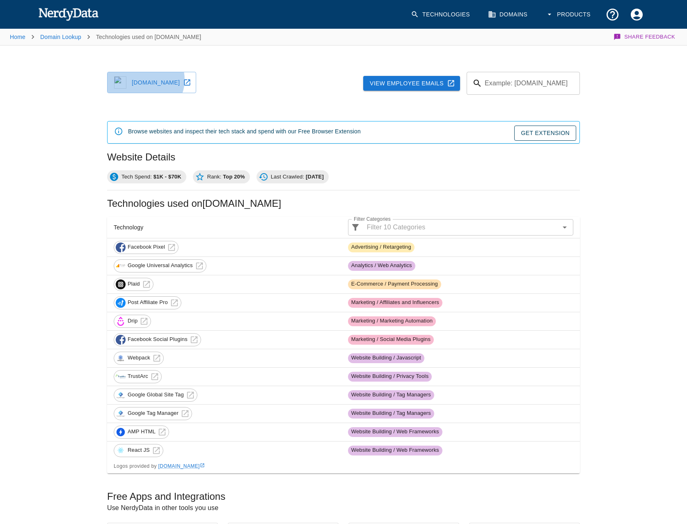
click at [143, 80] on link "ferzy.com" at bounding box center [151, 82] width 89 height 21
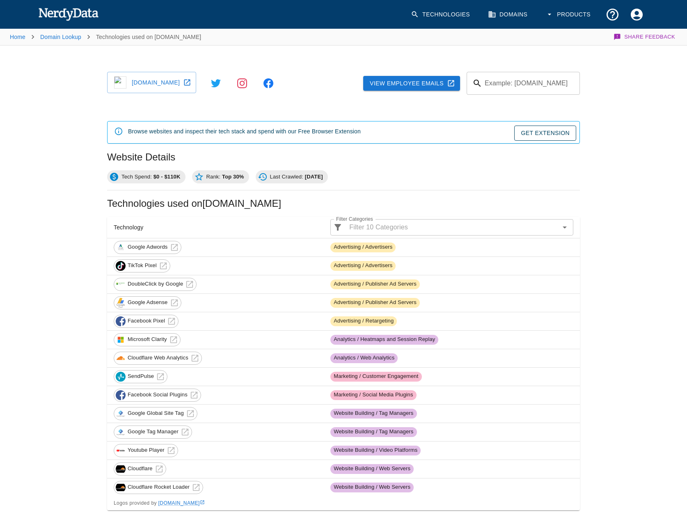
click at [176, 86] on link "ekuralkan.com" at bounding box center [151, 82] width 89 height 21
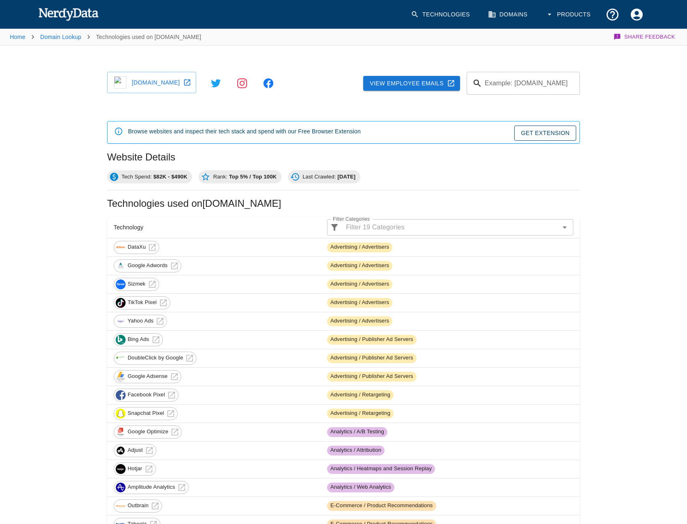
click at [173, 80] on link "dinnerly.com" at bounding box center [151, 82] width 89 height 21
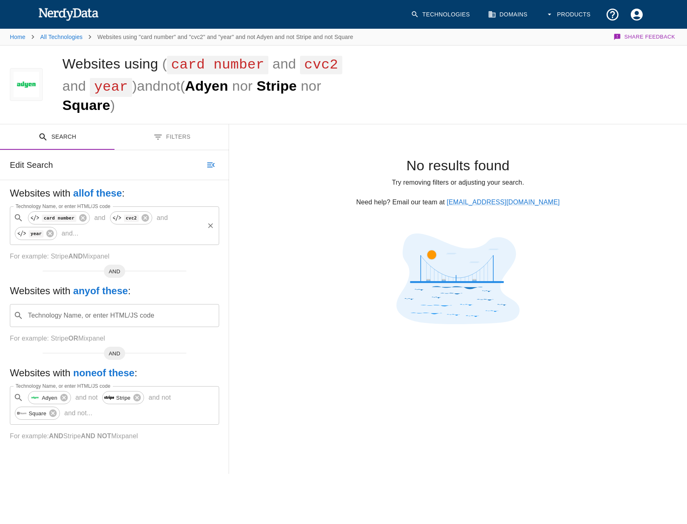
drag, startPoint x: 125, startPoint y: 228, endPoint x: 121, endPoint y: 221, distance: 8.1
click at [125, 228] on div "Websites with all of these : Technology Name, or enter HTML/JS code ​ card numb…" at bounding box center [114, 224] width 209 height 75
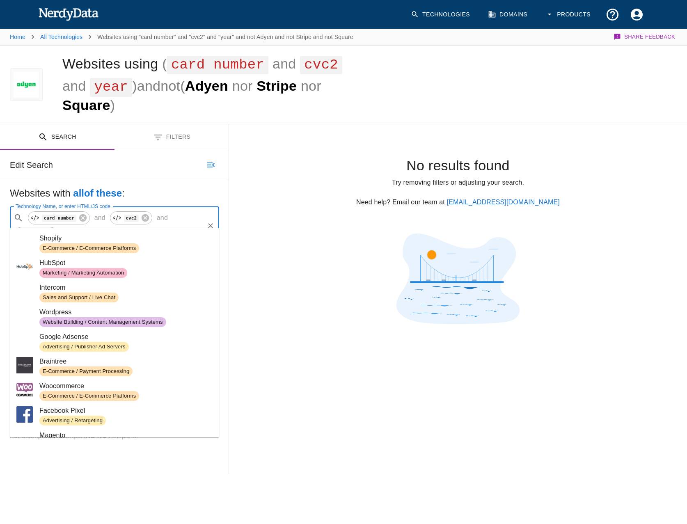
click at [117, 226] on input "Technology Name, or enter HTML/JS code" at bounding box center [143, 234] width 122 height 16
click at [36, 214] on icon at bounding box center [34, 217] width 7 height 7
type input "card number"
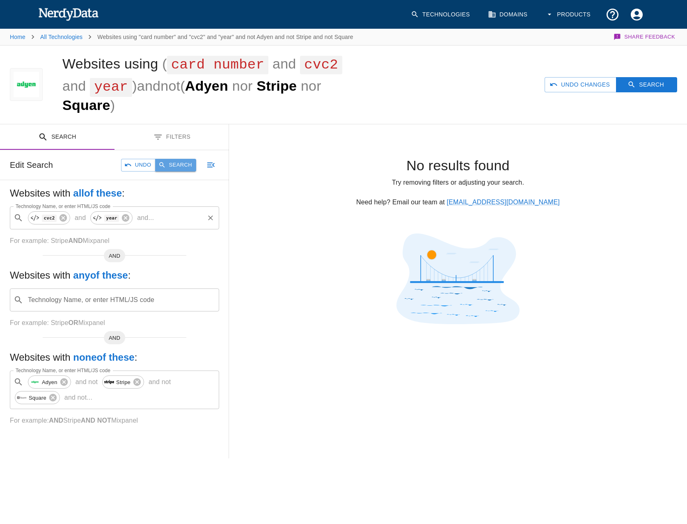
click at [185, 159] on button "Search" at bounding box center [175, 165] width 41 height 13
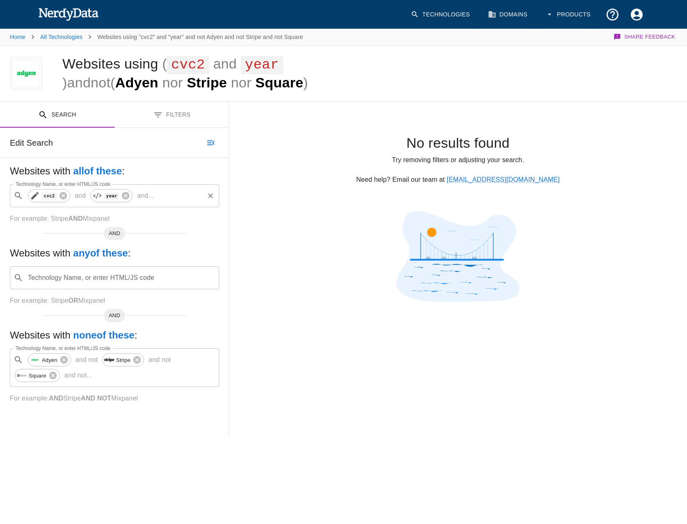
click at [33, 198] on icon at bounding box center [34, 195] width 7 height 7
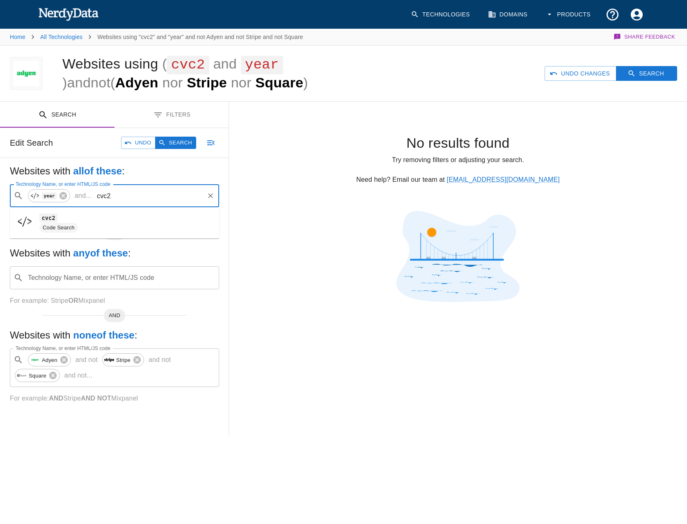
click at [97, 196] on input "cvc2" at bounding box center [149, 196] width 108 height 16
click at [108, 197] on input "cvc2" at bounding box center [149, 196] width 108 height 16
click at [78, 218] on span "cvc" at bounding box center [125, 218] width 173 height 10
type input "cvc"
click at [140, 196] on p "and ..." at bounding box center [142, 196] width 23 height 10
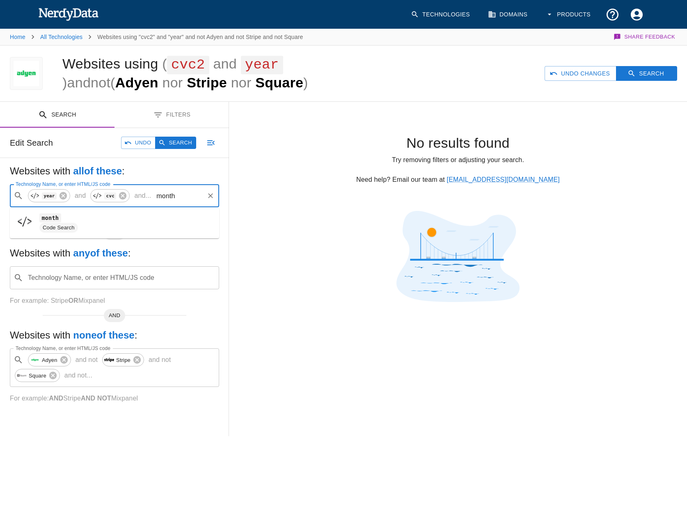
click at [112, 218] on span "month" at bounding box center [125, 218] width 173 height 10
type input "month"
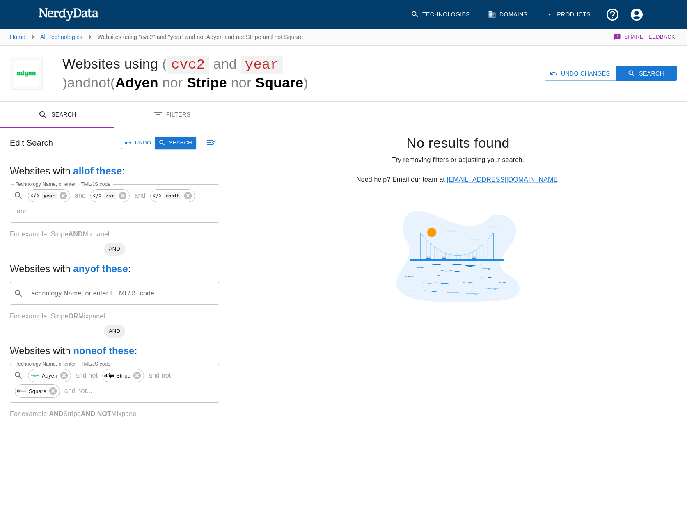
click at [171, 143] on button "Search" at bounding box center [175, 143] width 41 height 13
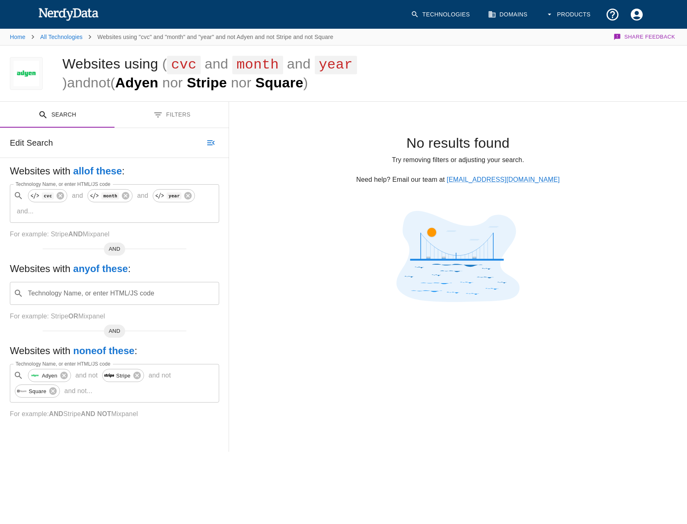
click at [50, 12] on img at bounding box center [68, 14] width 60 height 16
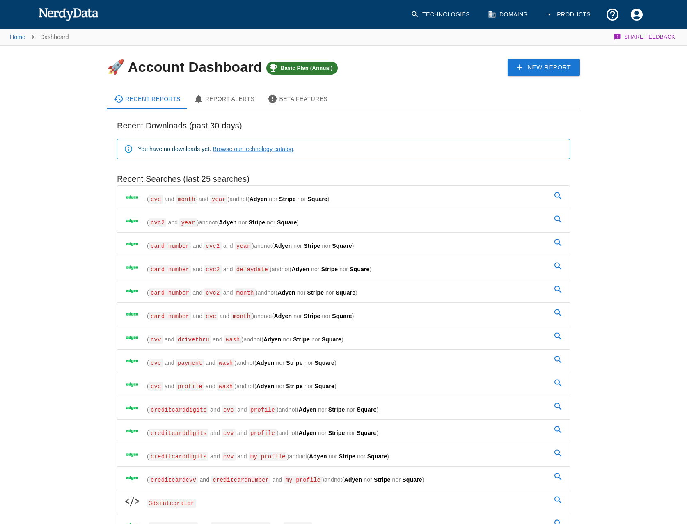
click at [282, 196] on span "Stripe" at bounding box center [287, 199] width 17 height 7
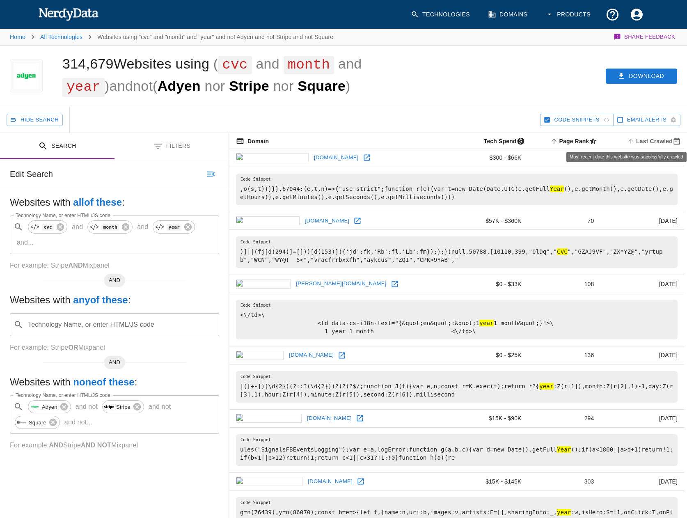
click at [661, 139] on span "Last Crawled" at bounding box center [655, 141] width 59 height 10
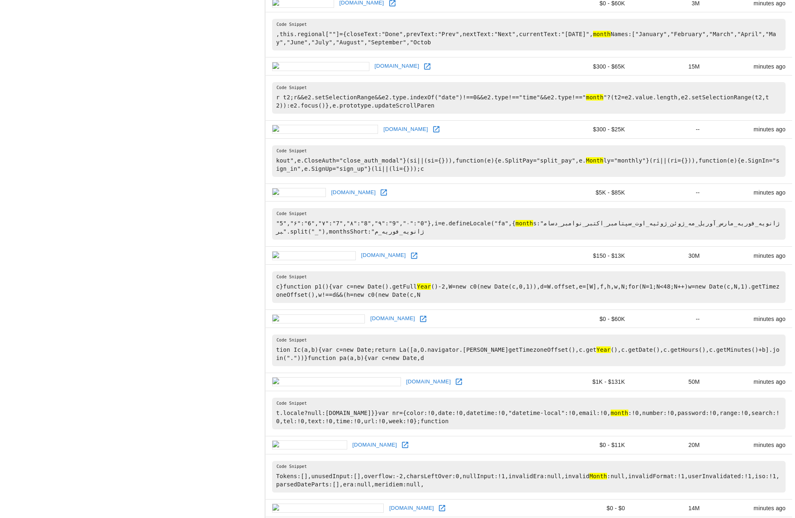
scroll to position [1132, 0]
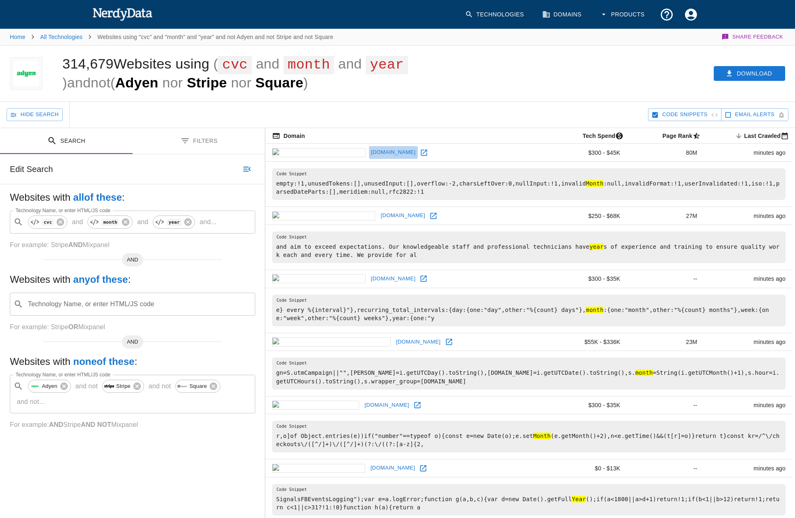
click at [369, 152] on link "designbyelisa.com" at bounding box center [393, 152] width 49 height 13
click at [379, 209] on link "hopewellheating.com" at bounding box center [403, 215] width 49 height 13
click at [369, 273] on link "sugarpressed.com" at bounding box center [393, 279] width 49 height 13
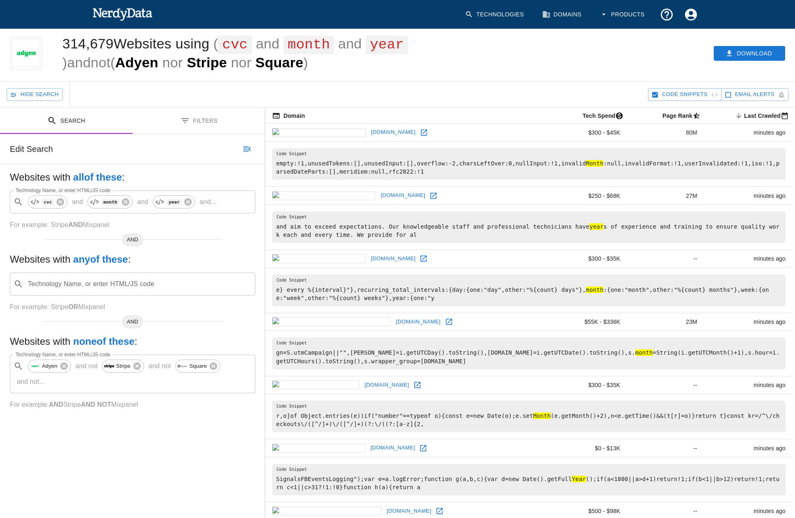
scroll to position [164, 0]
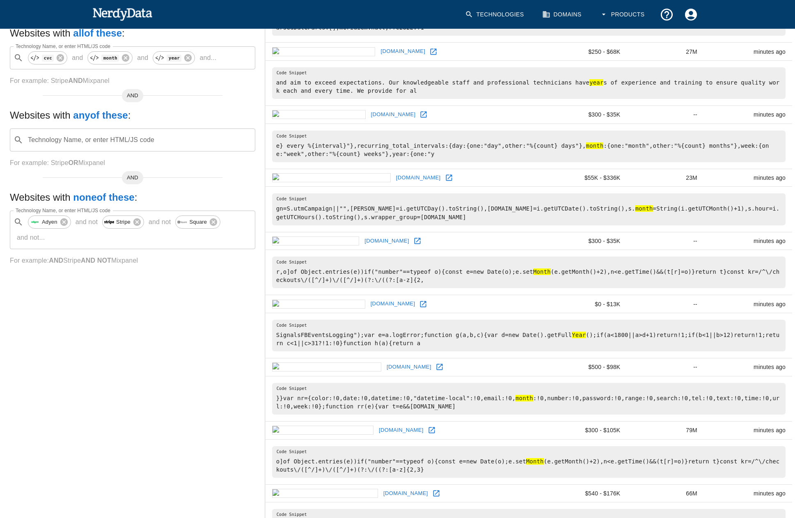
click at [394, 172] on link "hopewellheightsblog.com" at bounding box center [418, 178] width 49 height 13
click at [363, 235] on link "atanasioart.store" at bounding box center [387, 241] width 49 height 13
drag, startPoint x: 315, startPoint y: 265, endPoint x: 313, endPoint y: 290, distance: 25.2
click at [369, 298] on link "zdoroveinaroch.by" at bounding box center [393, 304] width 49 height 13
click at [385, 361] on link "hopeunitedgaston.com" at bounding box center [409, 367] width 49 height 13
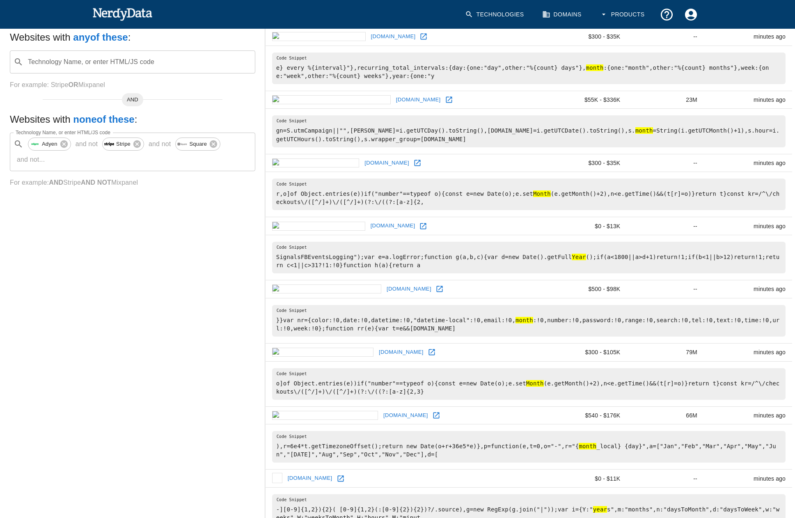
scroll to position [246, 0]
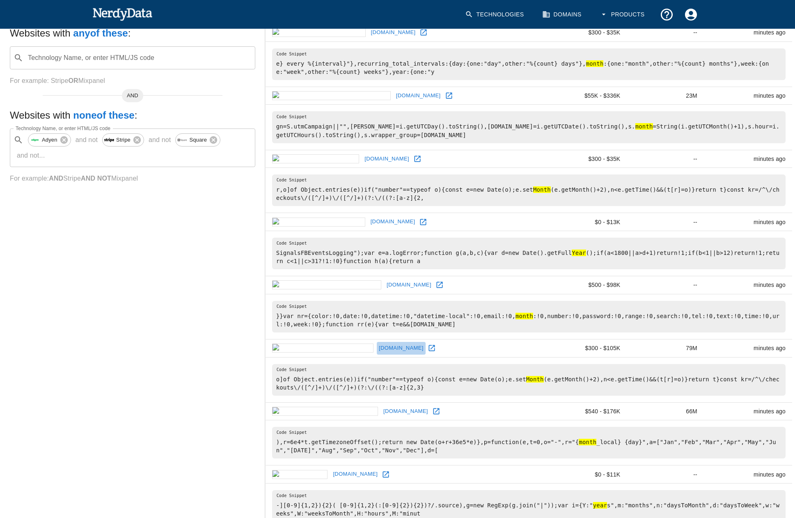
click at [377, 342] on link "awoodsinteriors.com" at bounding box center [401, 348] width 49 height 13
click at [382, 405] on link "urbancowboyusa.com" at bounding box center [406, 411] width 49 height 13
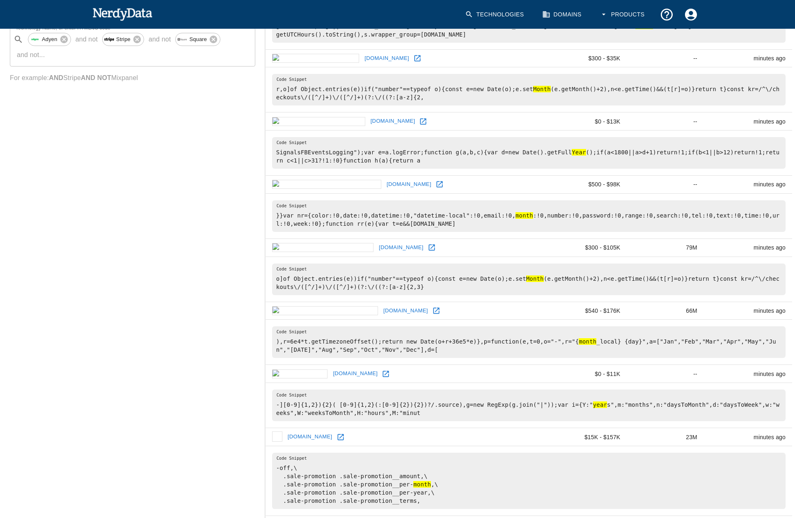
scroll to position [370, 0]
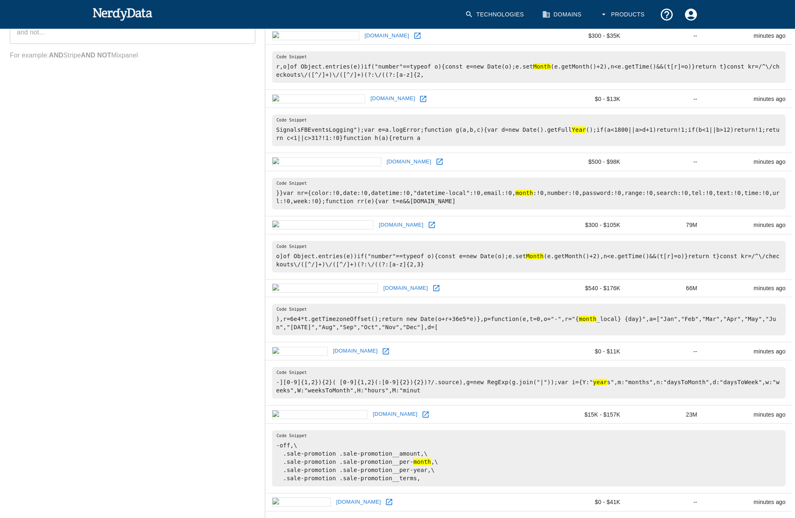
click at [331, 345] on link "eterni.ro" at bounding box center [355, 351] width 49 height 13
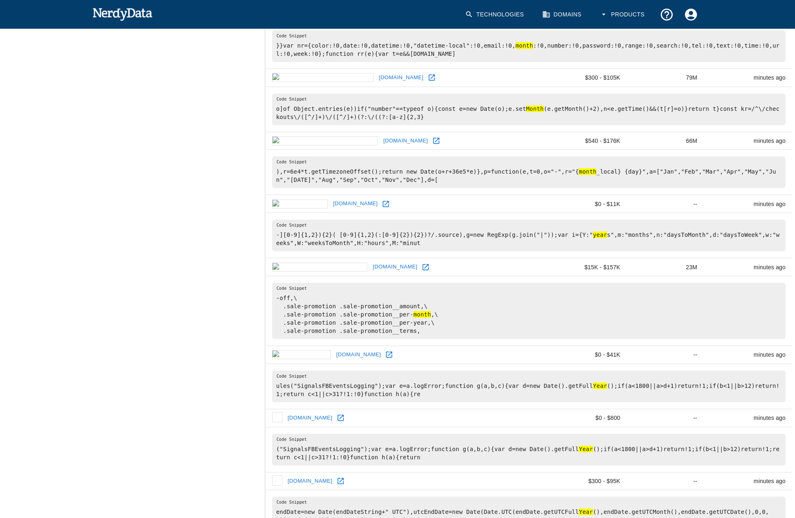
scroll to position [575, 0]
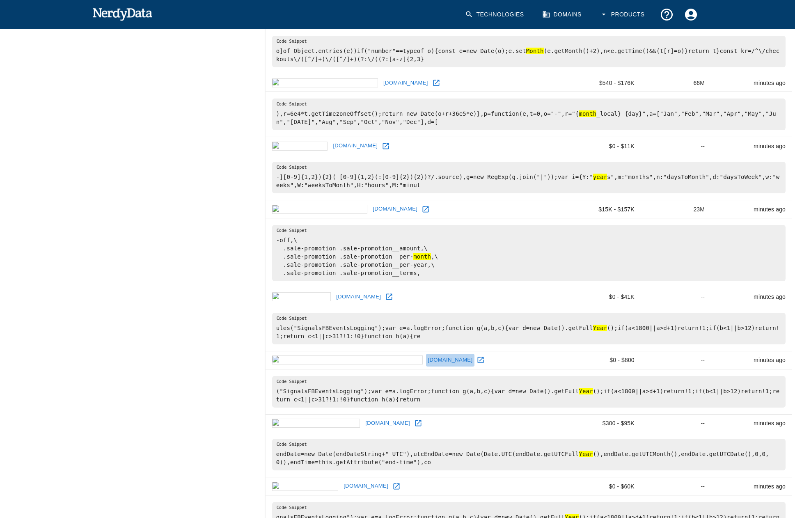
click at [426, 354] on link "swankearlyskillsdevelopment.com" at bounding box center [450, 360] width 49 height 13
click at [363, 417] on link "giftsdecorus.com" at bounding box center [387, 423] width 49 height 13
click at [342, 480] on link "autobox.hu" at bounding box center [366, 486] width 49 height 13
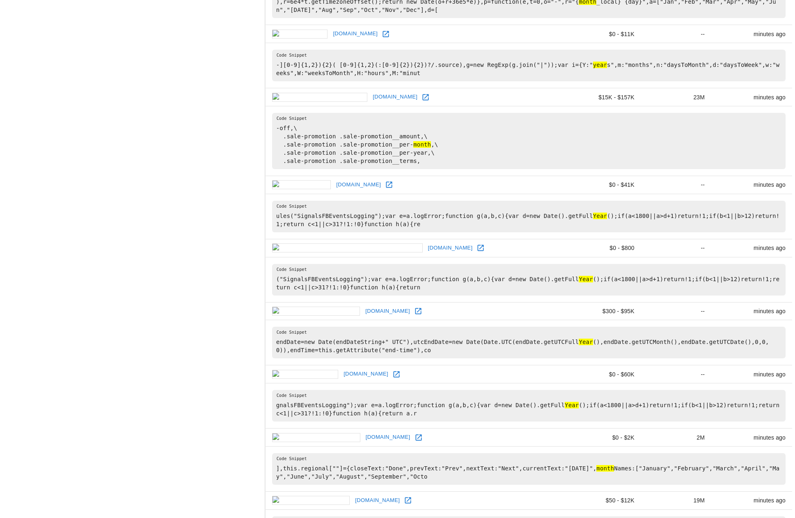
scroll to position [698, 0]
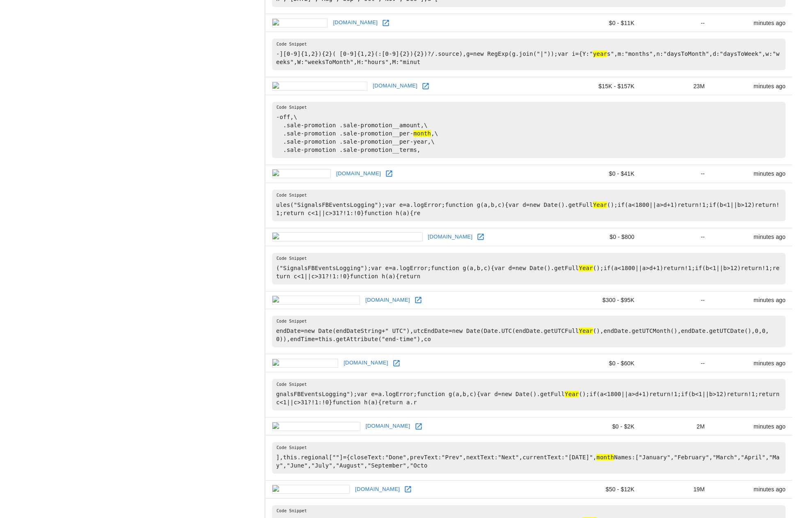
click at [315, 418] on td "hoperamsay.com" at bounding box center [416, 427] width 301 height 18
click at [364, 420] on link "hoperamsay.com" at bounding box center [388, 426] width 49 height 13
click at [353, 483] on link "robdental.com" at bounding box center [377, 489] width 49 height 13
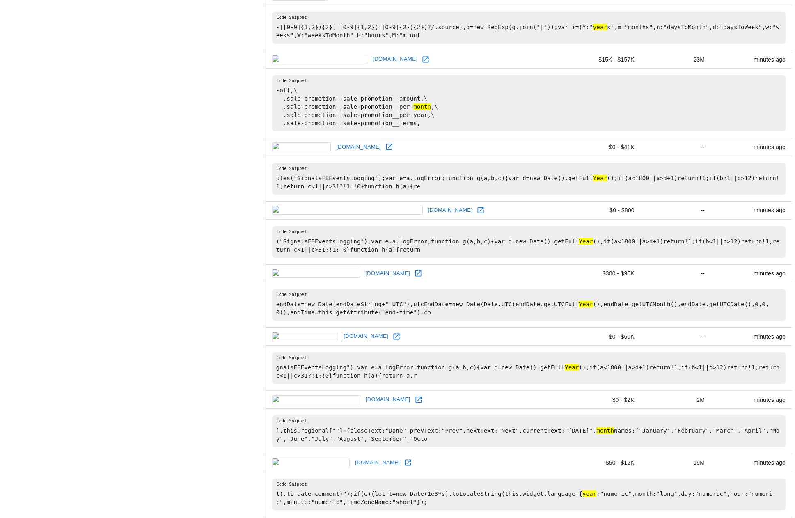
scroll to position [862, 0]
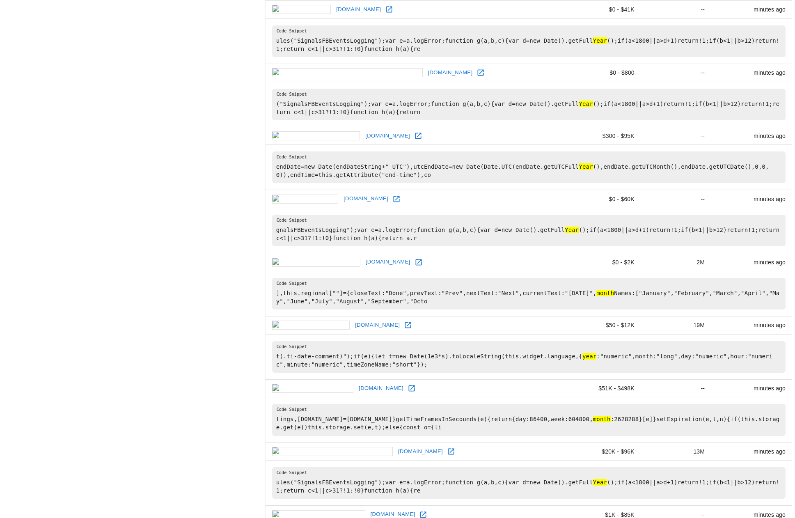
click at [357, 382] on link "nobugsots.com" at bounding box center [381, 388] width 49 height 13
click at [396, 446] on link "lasvegasthenandnow.com" at bounding box center [420, 452] width 49 height 13
click at [369, 508] on link "fixturegaming.com" at bounding box center [393, 514] width 49 height 13
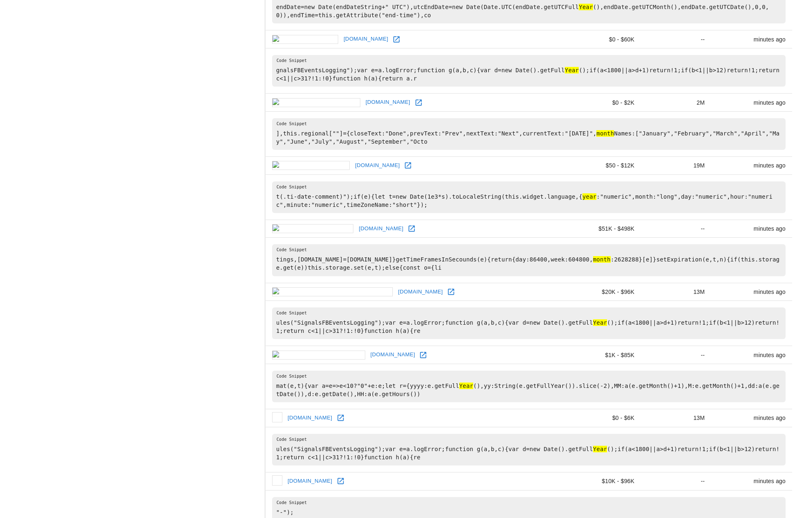
scroll to position [1027, 0]
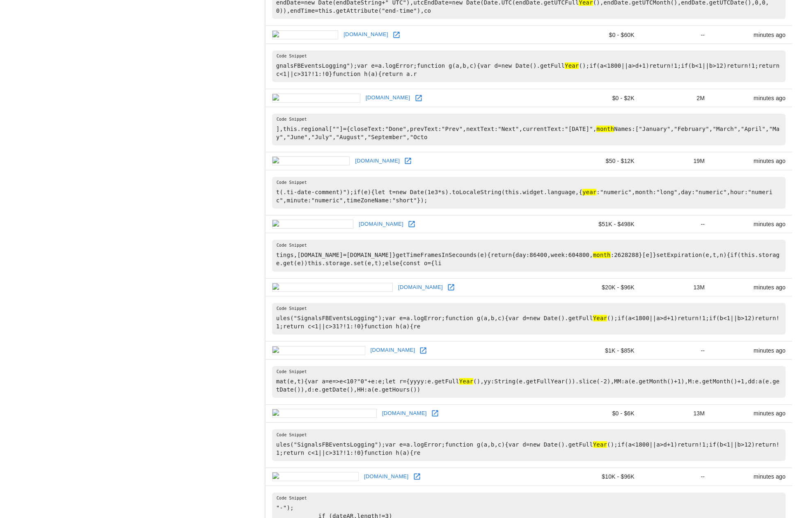
click at [380, 407] on link "hopefromharrison.org" at bounding box center [404, 413] width 49 height 13
click at [362, 471] on link "dakotaroots.com" at bounding box center [386, 477] width 49 height 13
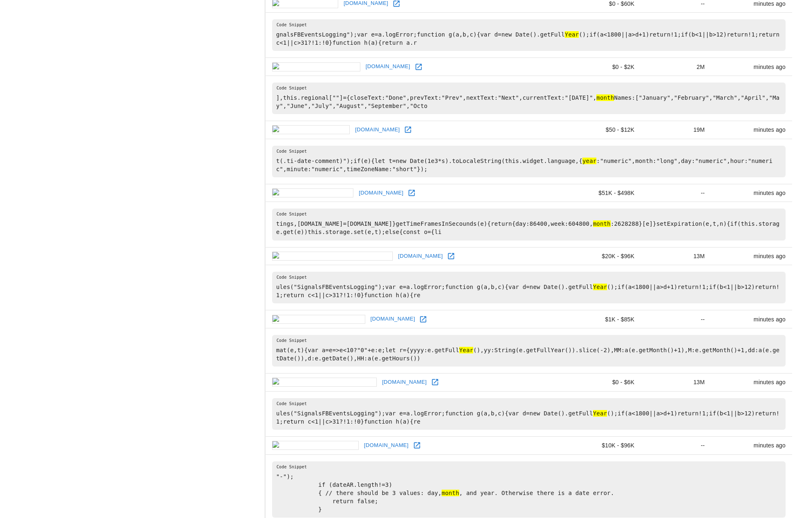
scroll to position [1062, 0]
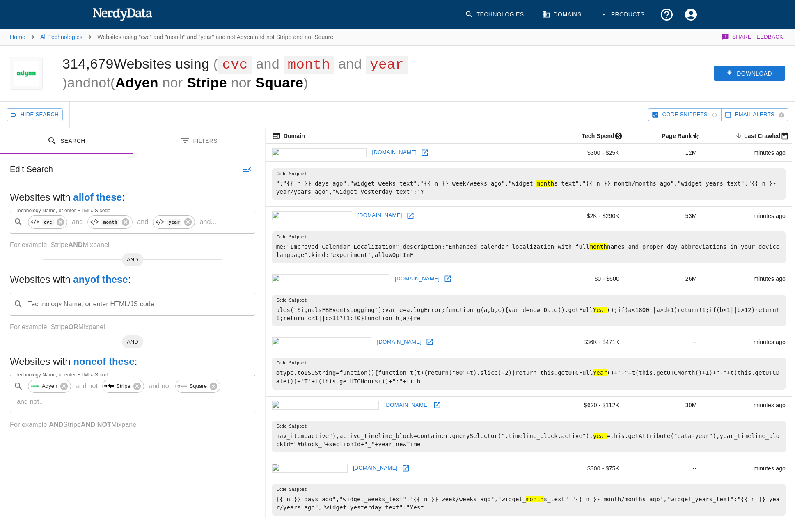
click at [370, 148] on link "[DOMAIN_NAME]" at bounding box center [394, 152] width 49 height 13
click at [356, 209] on link "hopechurch.no" at bounding box center [380, 215] width 49 height 13
click at [393, 273] on link "hopechapelglendale.com" at bounding box center [417, 279] width 49 height 13
click at [375, 336] on link "livestreamopmaat.nl" at bounding box center [399, 342] width 49 height 13
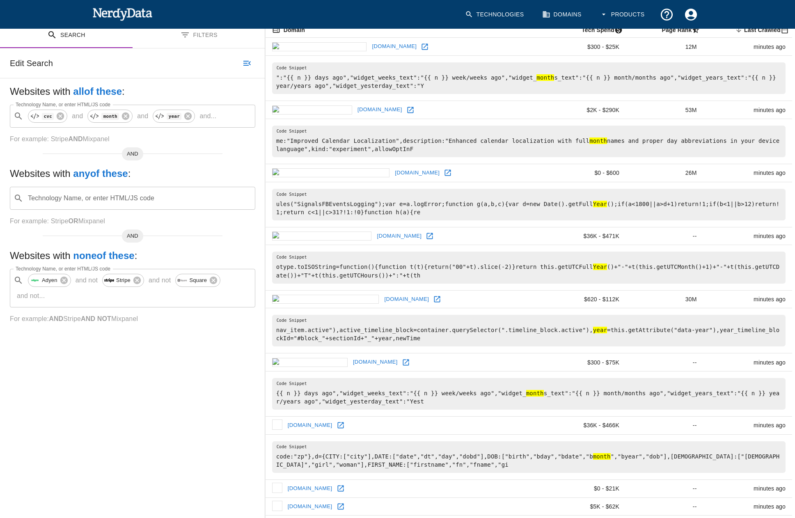
scroll to position [123, 0]
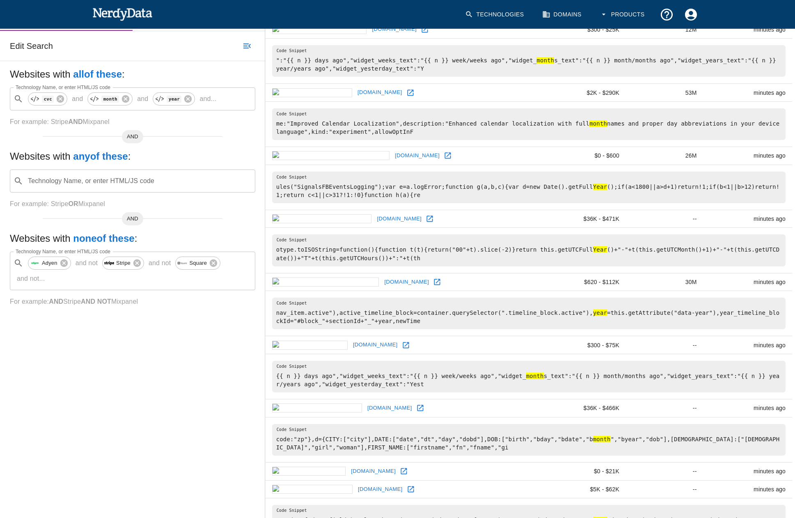
click at [382, 276] on link "huntingbeastgear.com" at bounding box center [406, 282] width 49 height 13
click at [323, 336] on td "sitrstyles.com" at bounding box center [405, 345] width 278 height 18
click at [351, 339] on link "sitrstyles.com" at bounding box center [375, 345] width 49 height 13
click at [366, 402] on link "tanksforplaying.io" at bounding box center [390, 408] width 49 height 13
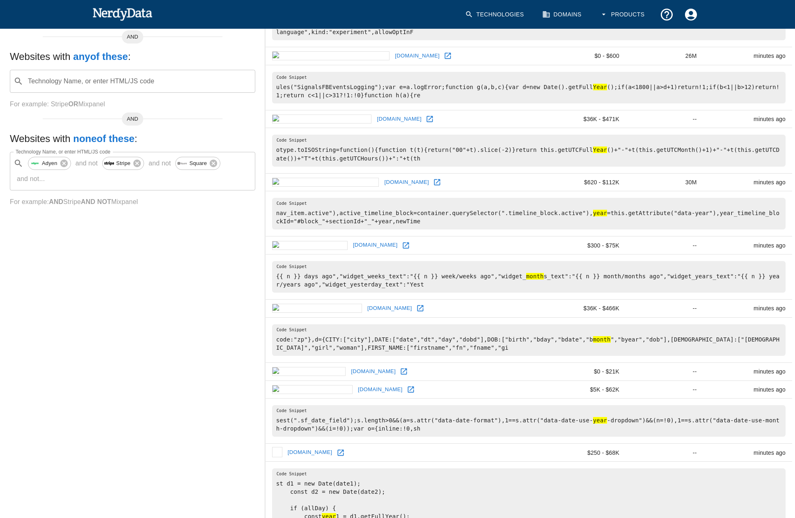
scroll to position [287, 0]
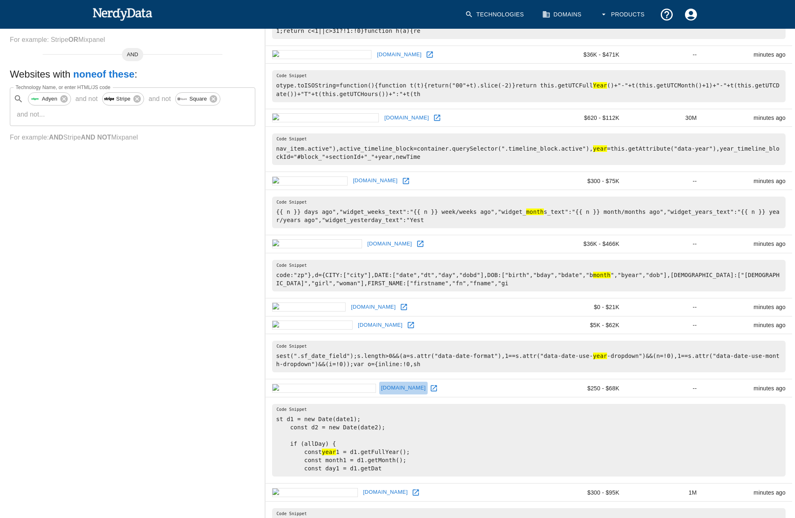
click at [379, 382] on link "hopcoclearwater.com" at bounding box center [403, 388] width 49 height 13
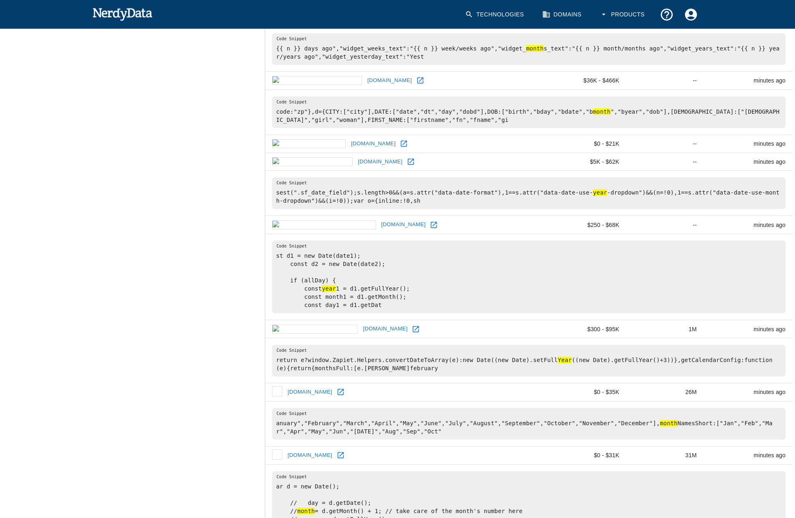
scroll to position [452, 0]
click at [361, 322] on link "hopcitybeer.com" at bounding box center [385, 328] width 49 height 13
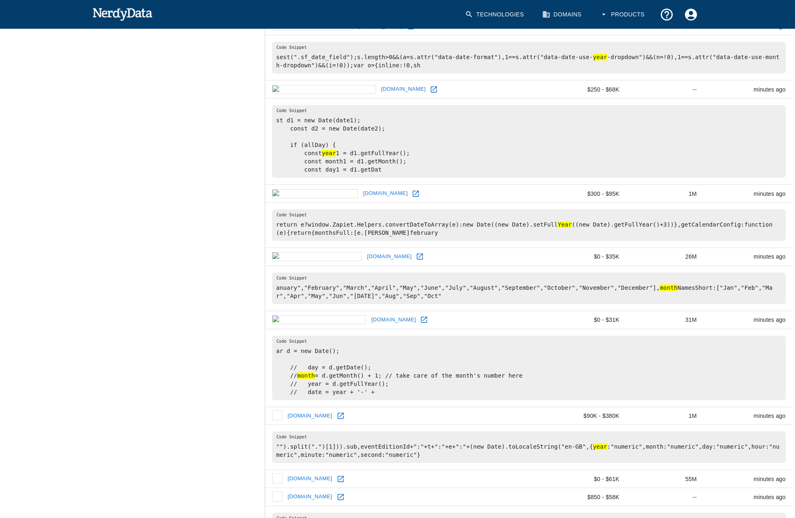
scroll to position [657, 0]
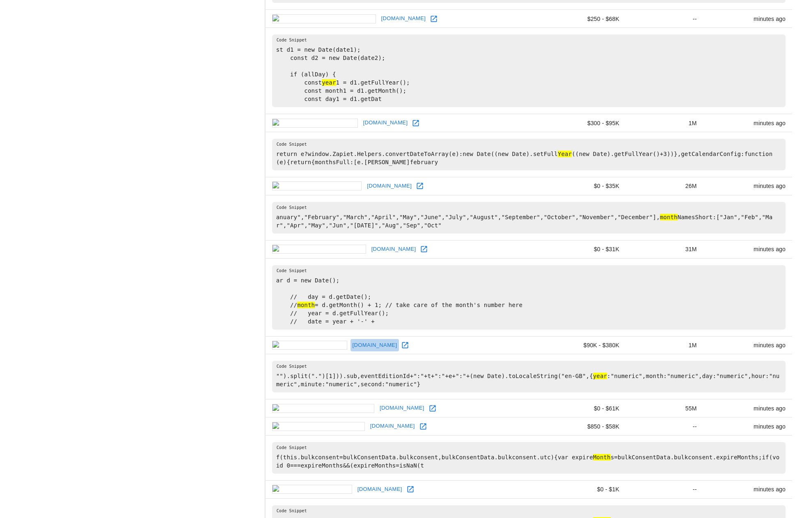
click at [351, 339] on link "equitana.com" at bounding box center [375, 345] width 49 height 13
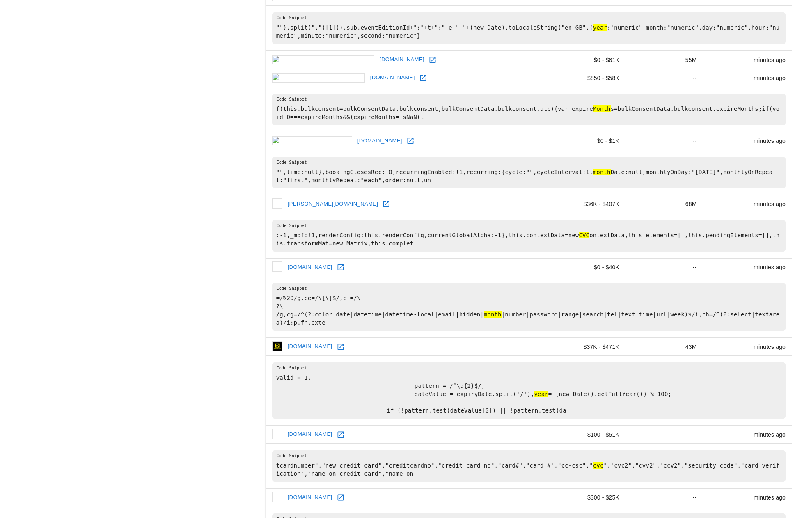
scroll to position [1027, 0]
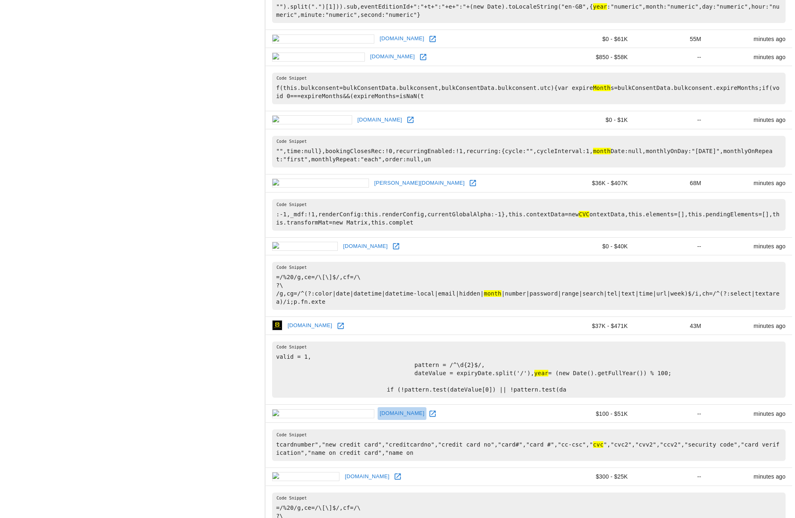
click at [378, 407] on link "blazinrestaurant.com" at bounding box center [402, 413] width 49 height 13
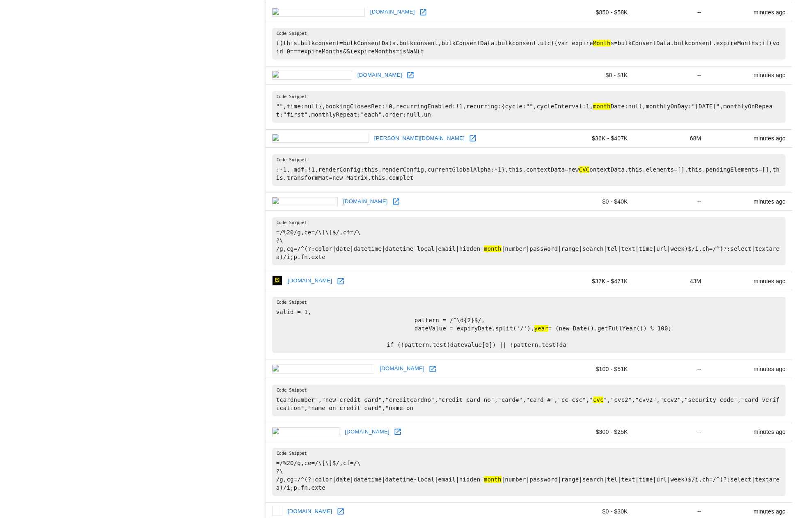
scroll to position [1087, 0]
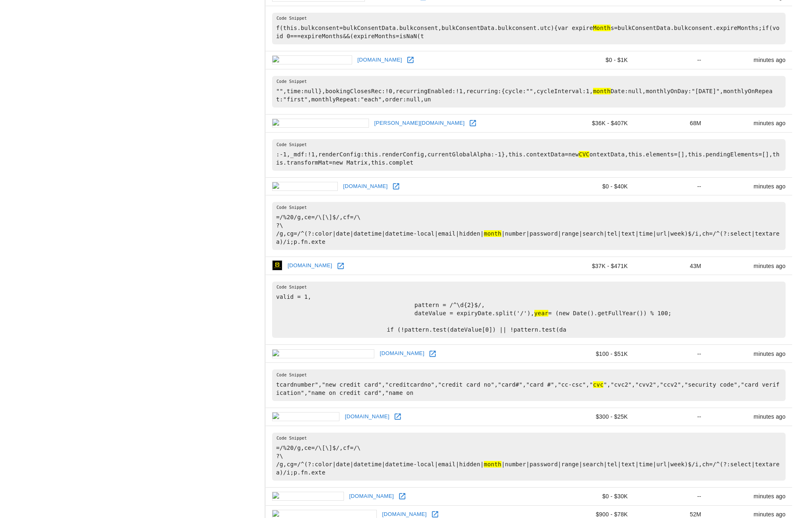
click at [343, 411] on link "bykam.com" at bounding box center [367, 417] width 49 height 13
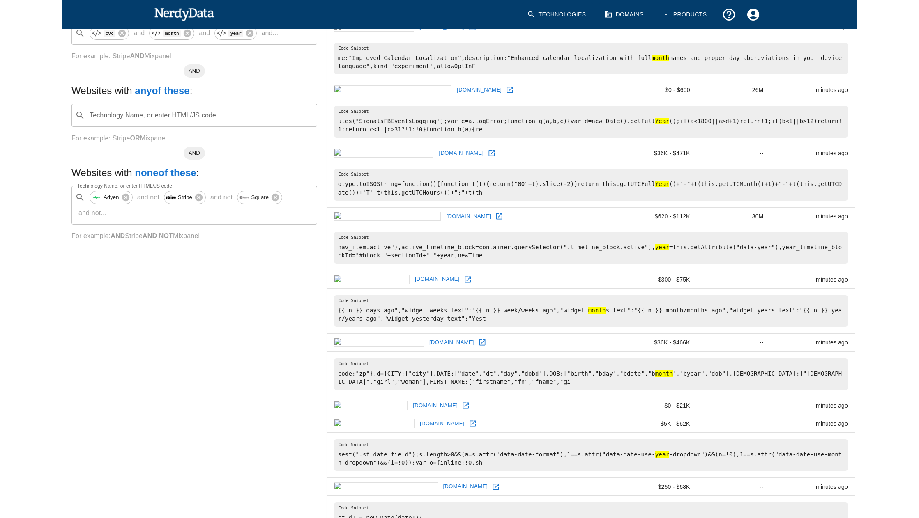
scroll to position [0, 0]
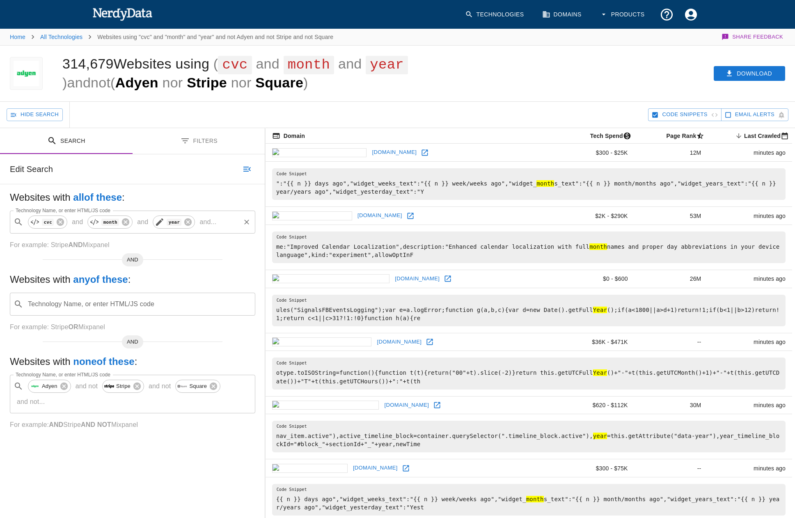
click at [159, 223] on icon at bounding box center [160, 222] width 10 height 10
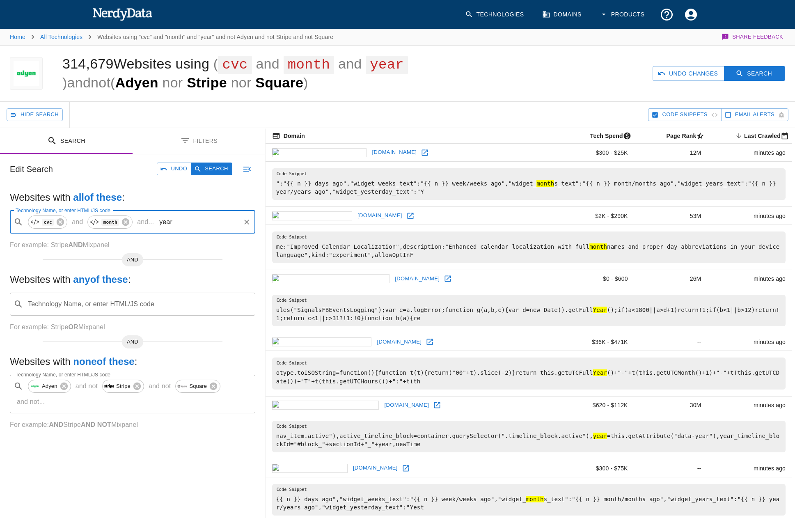
click at [163, 226] on input "year" at bounding box center [198, 222] width 82 height 16
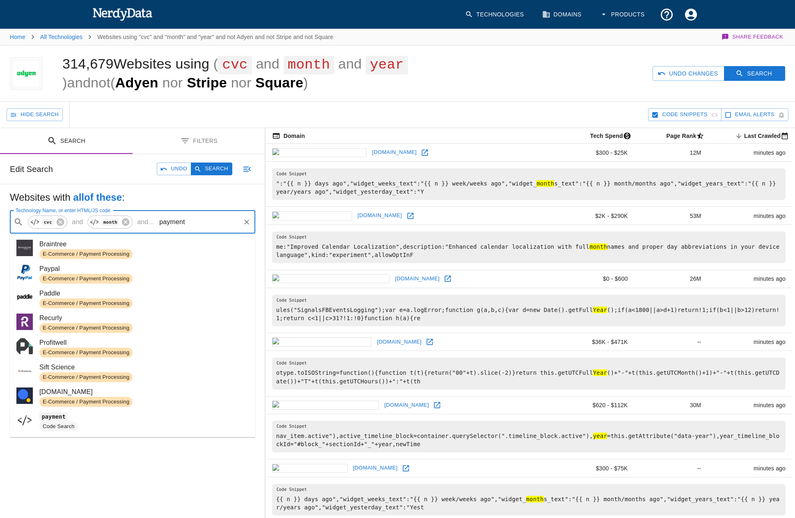
click at [163, 226] on input "payment" at bounding box center [198, 222] width 82 height 16
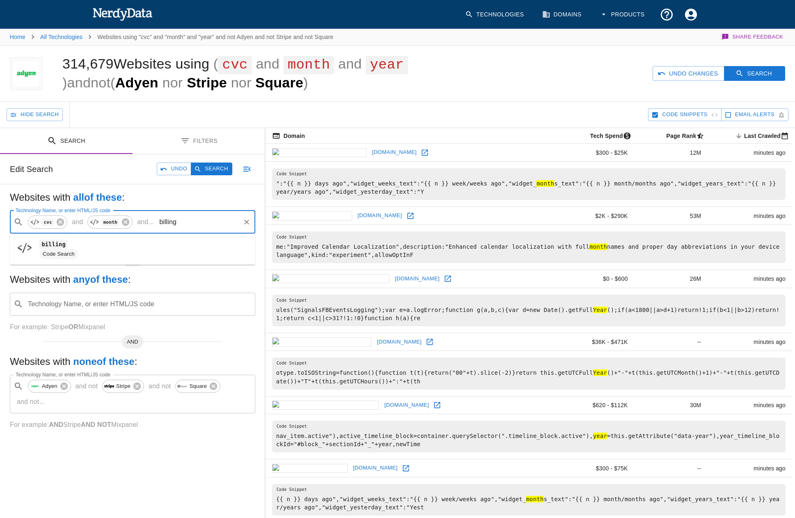
click at [50, 246] on code "billing" at bounding box center [53, 244] width 28 height 9
type input "billing"
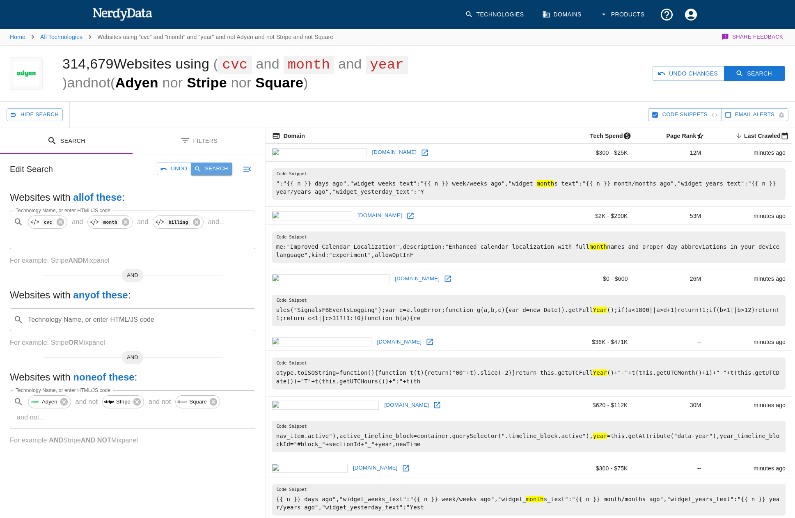
click at [205, 172] on button "Search" at bounding box center [211, 169] width 41 height 13
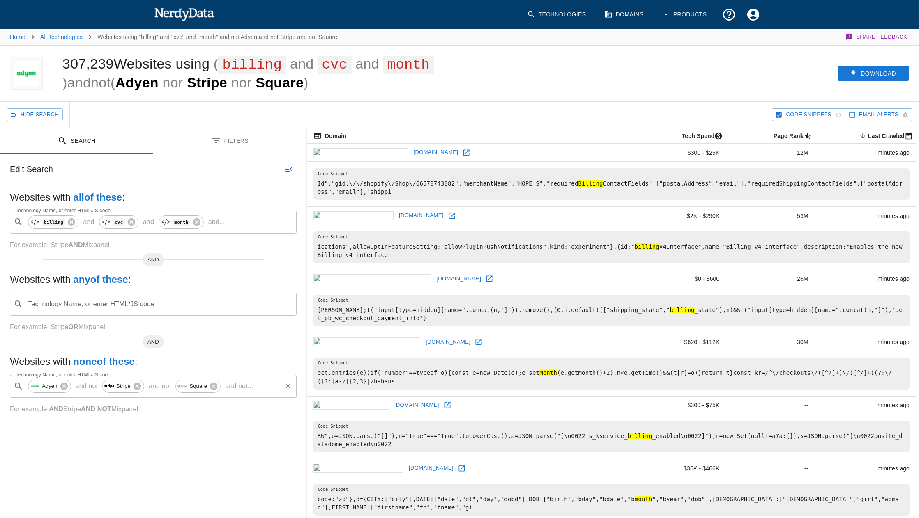
click at [241, 390] on p "and not ..." at bounding box center [239, 387] width 34 height 10
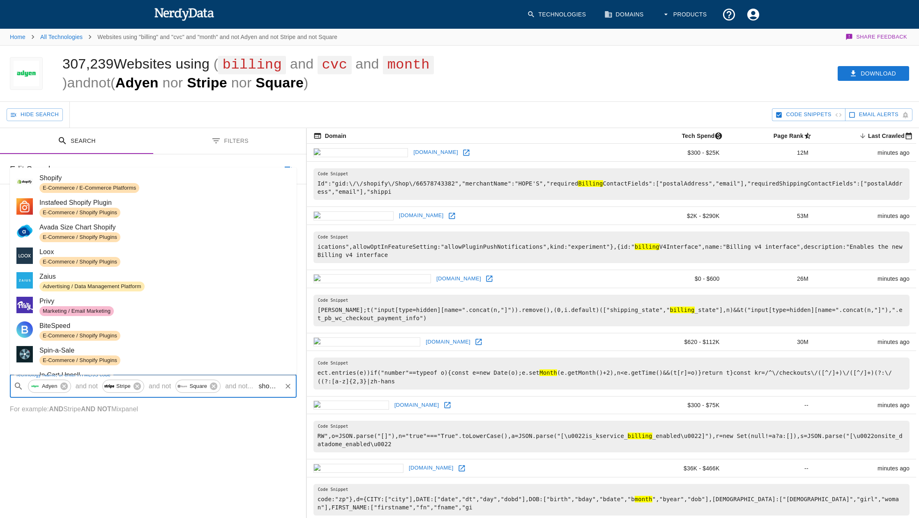
click at [141, 184] on span "E-Commerce / E-Commerce Platforms" at bounding box center [164, 188] width 251 height 10
type input "shopify"
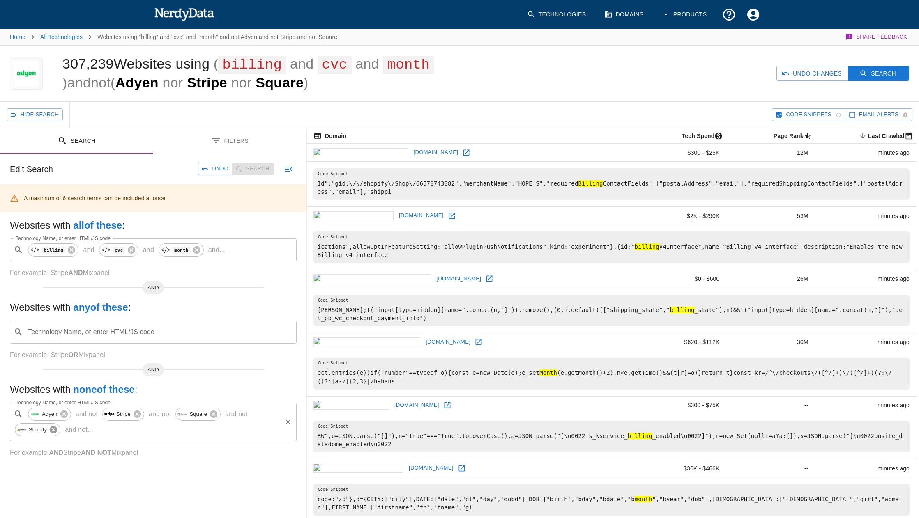
click at [55, 429] on icon at bounding box center [53, 429] width 7 height 7
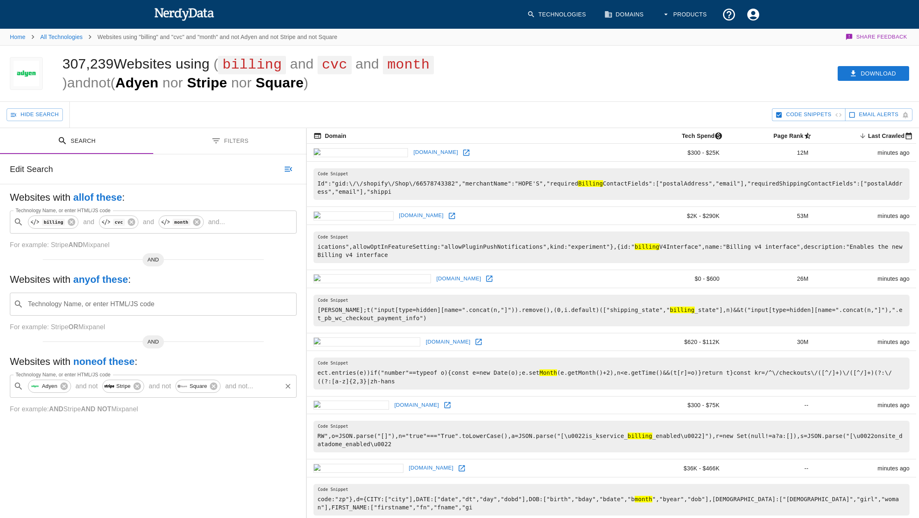
click at [411, 154] on link "hopecompany.com" at bounding box center [435, 152] width 49 height 13
click at [423, 336] on link "huntingbeastgear.com" at bounding box center [447, 342] width 49 height 13
click at [392, 399] on link "sitrstyles.com" at bounding box center [416, 405] width 49 height 13
click at [407, 462] on link "tanksforplaying.io" at bounding box center [431, 468] width 49 height 13
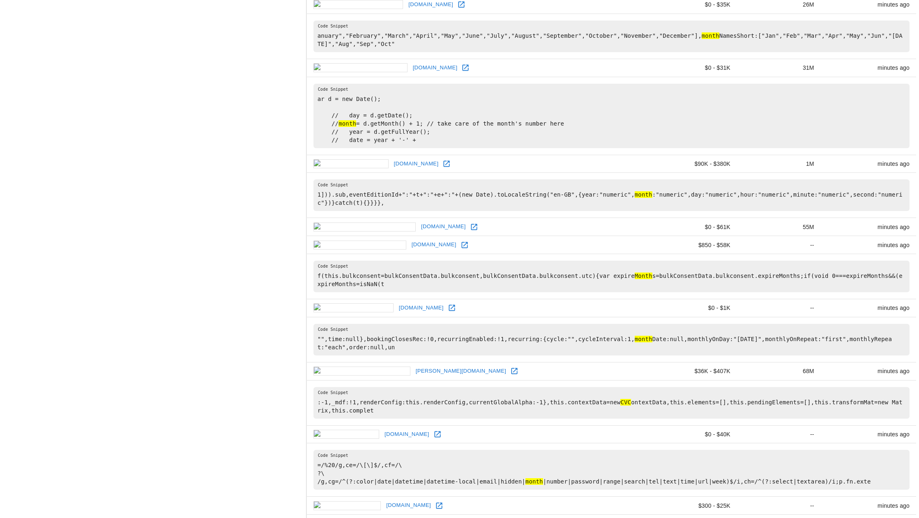
scroll to position [903, 0]
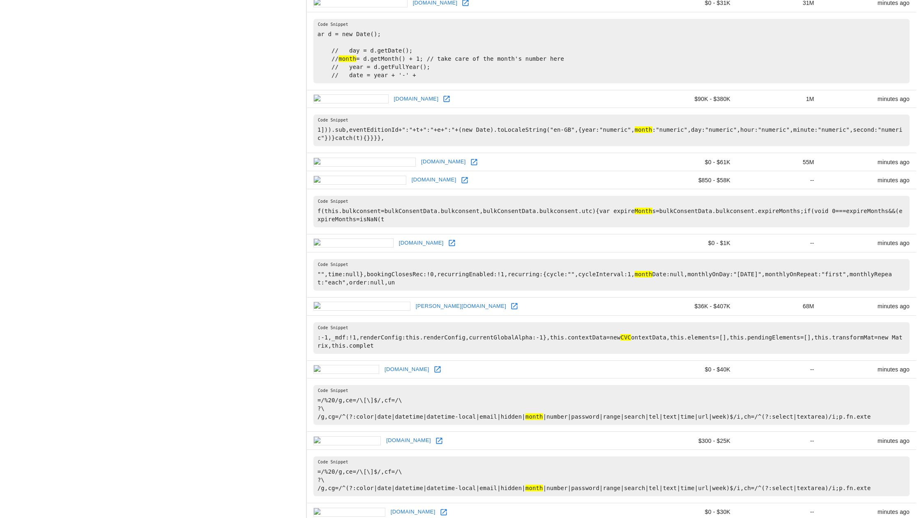
click at [414, 300] on link "hoover-roofing.com" at bounding box center [461, 306] width 95 height 13
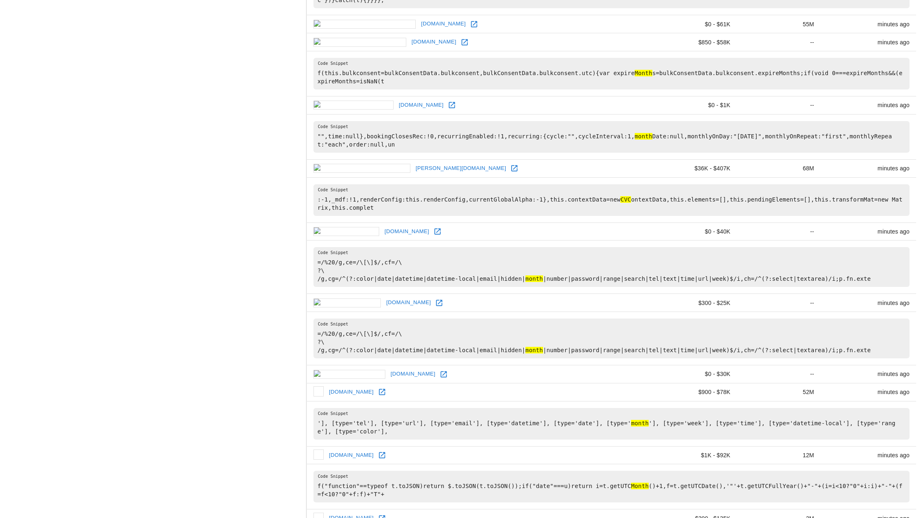
scroll to position [1087, 0]
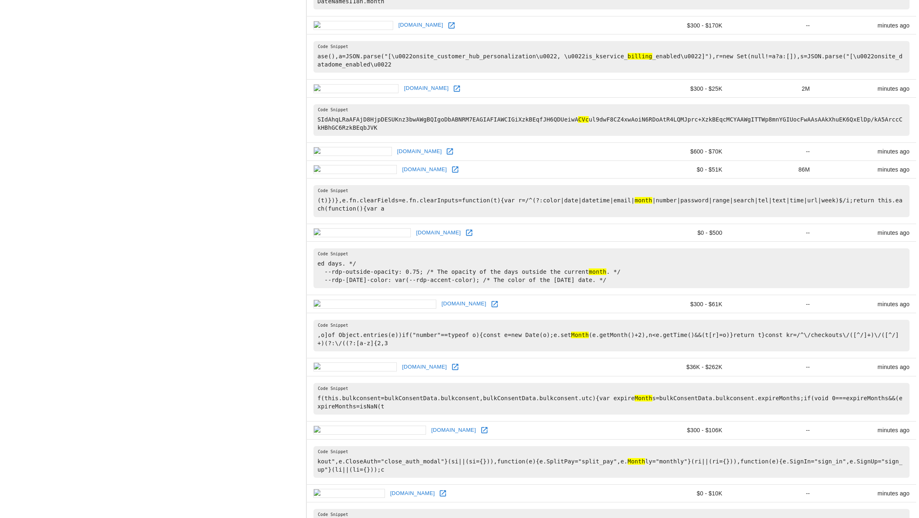
scroll to position [945, 0]
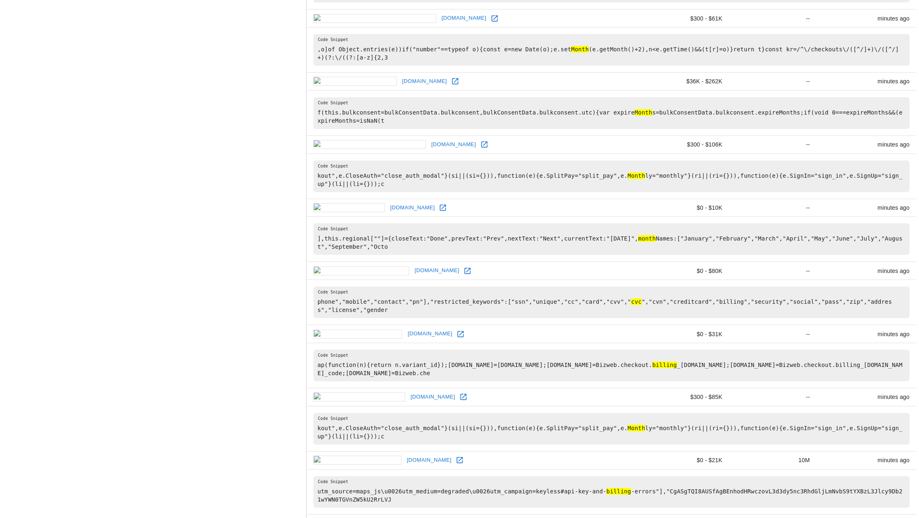
click at [412, 264] on link "goodkidofficial.com" at bounding box center [436, 270] width 49 height 13
click at [405, 328] on link "alamode-paris.vn" at bounding box center [429, 334] width 49 height 13
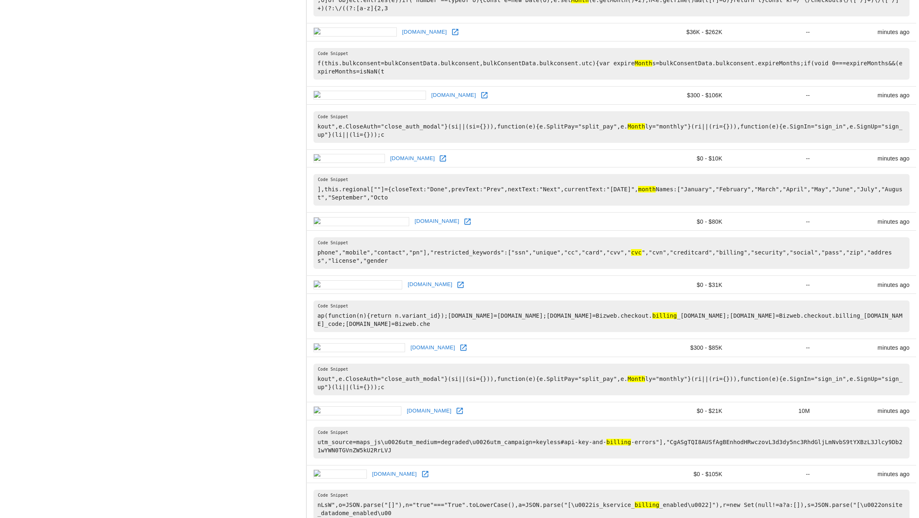
scroll to position [1009, 0]
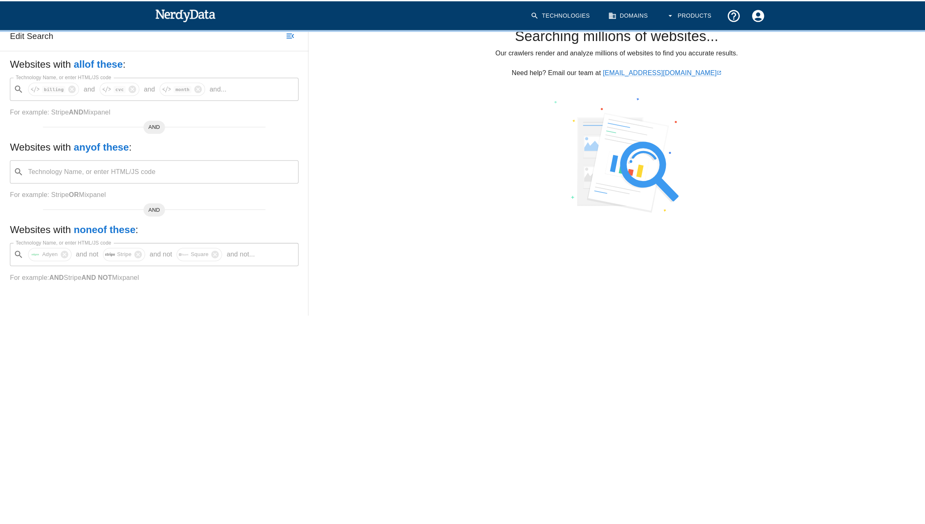
scroll to position [0, 0]
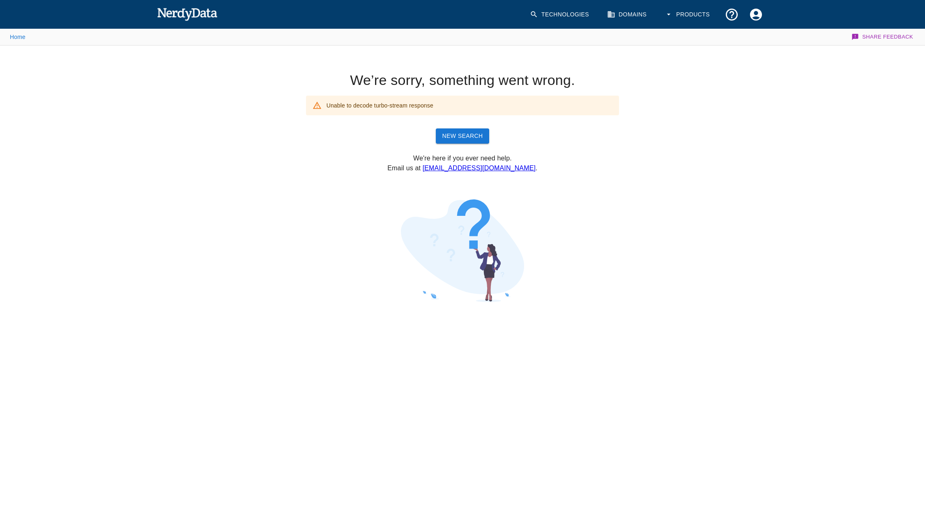
click at [349, 135] on div "We’re sorry, something went wrong. Unable to decode turbo-stream response New S…" at bounding box center [459, 119] width 320 height 108
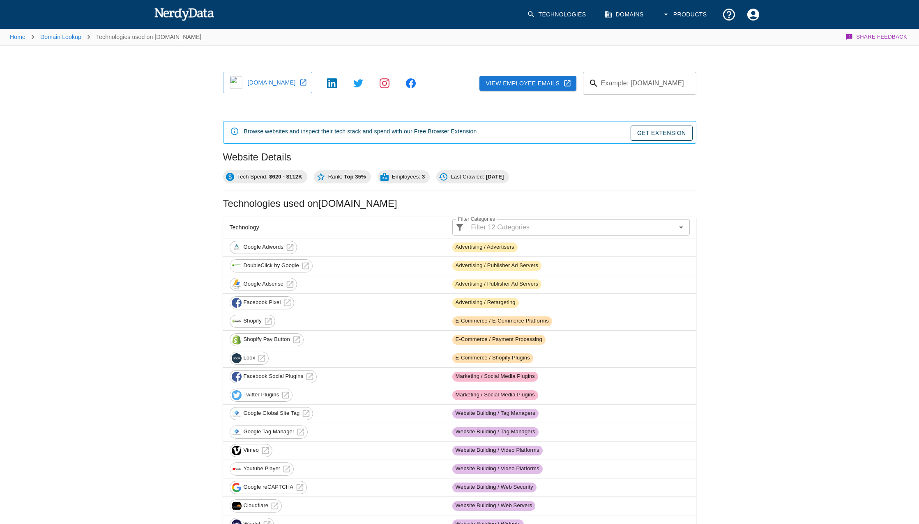
click at [271, 87] on link "[DOMAIN_NAME]" at bounding box center [267, 82] width 89 height 21
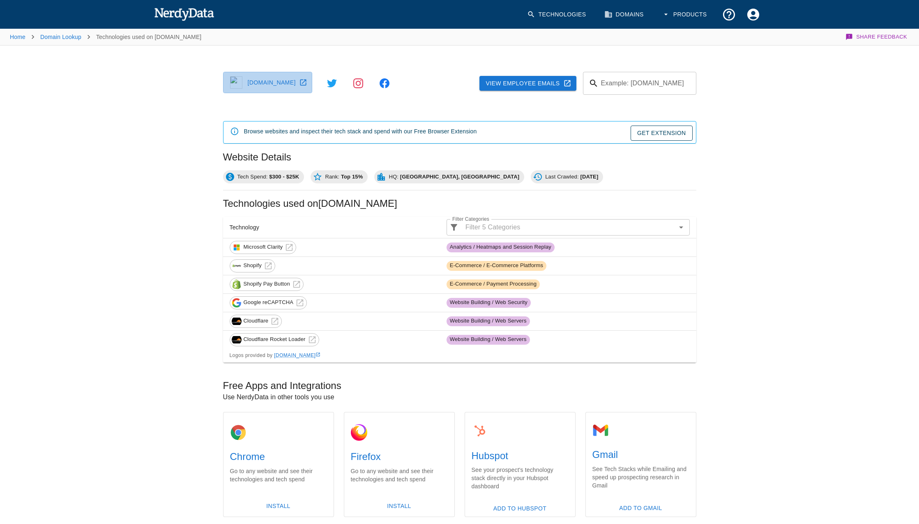
click at [254, 84] on link "[DOMAIN_NAME]" at bounding box center [267, 82] width 89 height 21
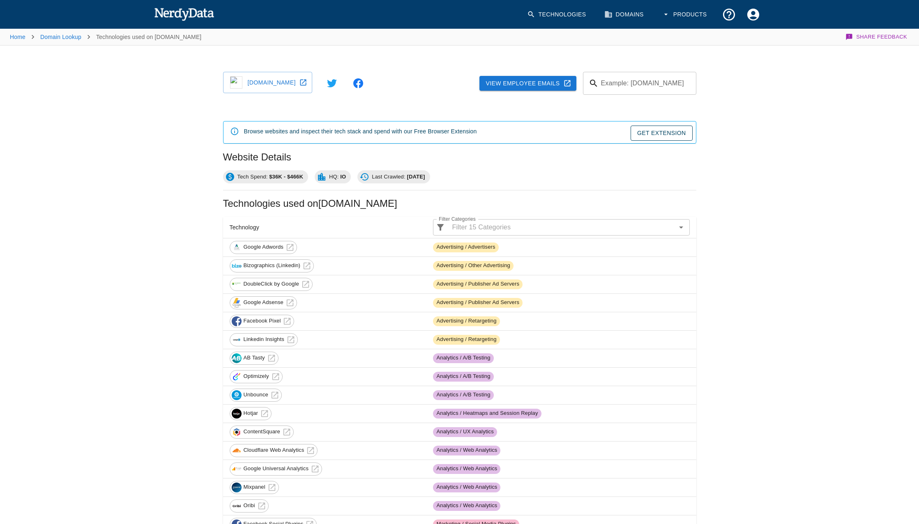
click at [271, 87] on link "tanksforplaying.io" at bounding box center [267, 82] width 89 height 21
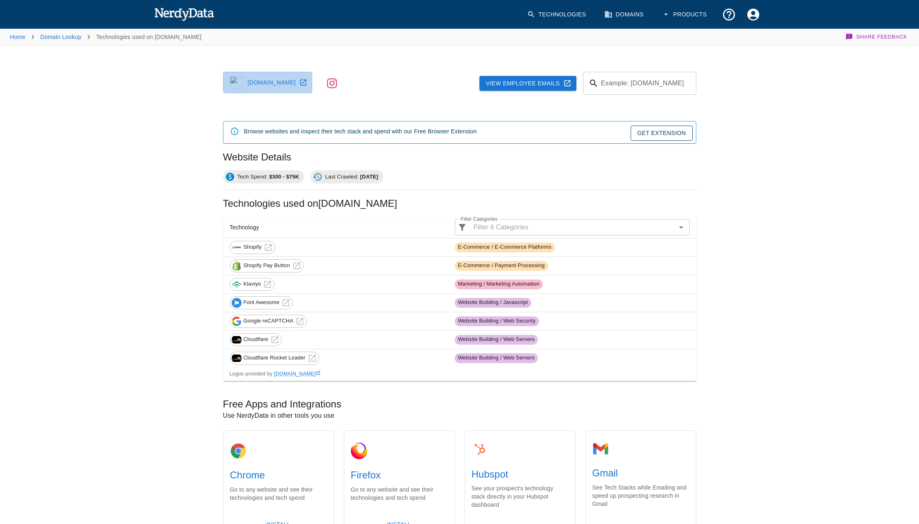
click at [271, 87] on link "sitrstyles.com" at bounding box center [267, 82] width 89 height 21
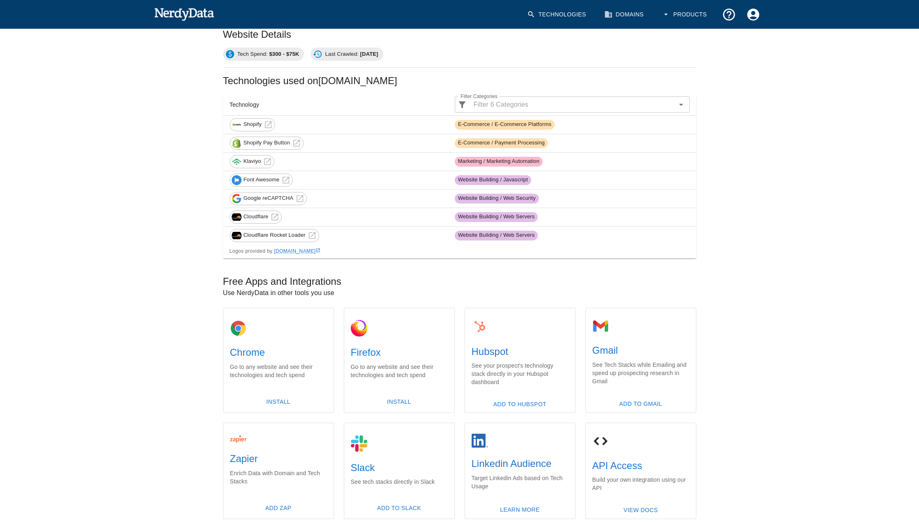
scroll to position [167, 0]
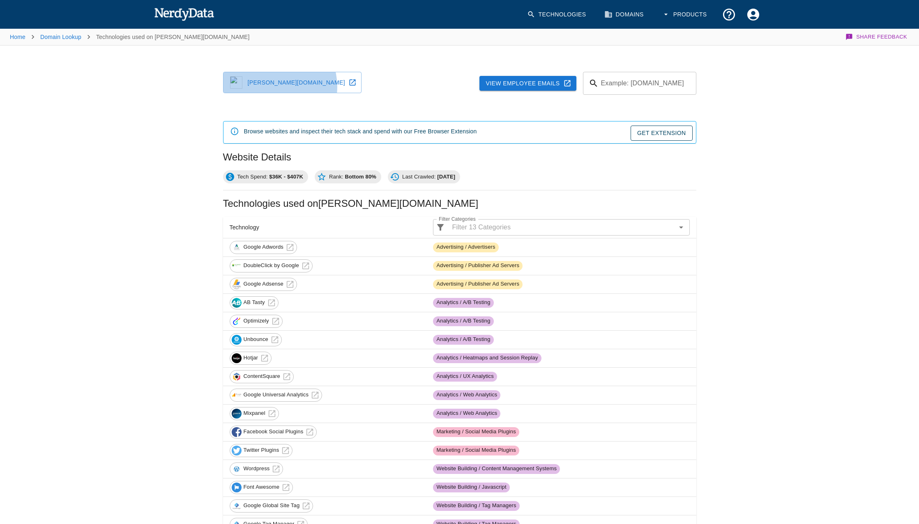
click at [271, 87] on link "[PERSON_NAME][DOMAIN_NAME]" at bounding box center [292, 82] width 139 height 21
